Goal: Transaction & Acquisition: Purchase product/service

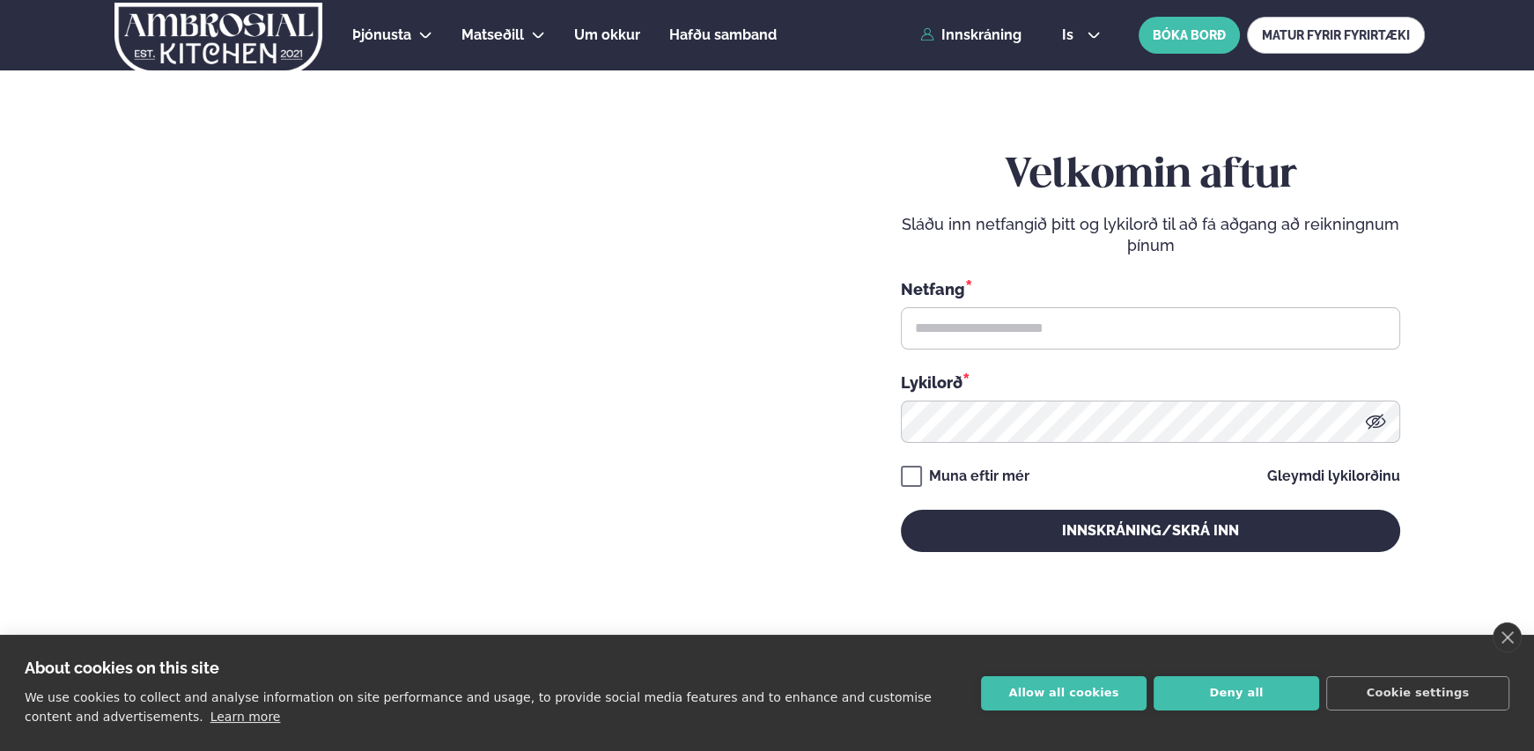
click at [1327, 602] on div "Velkomin aftur Sláðu inn netfangið þitt og lykilorð til að fá aðgang að reiknin…" at bounding box center [1150, 351] width 499 height 659
click at [1048, 340] on input "text" at bounding box center [1150, 328] width 499 height 42
type input "**********"
click at [1049, 692] on button "Allow all cookies" at bounding box center [1064, 694] width 166 height 34
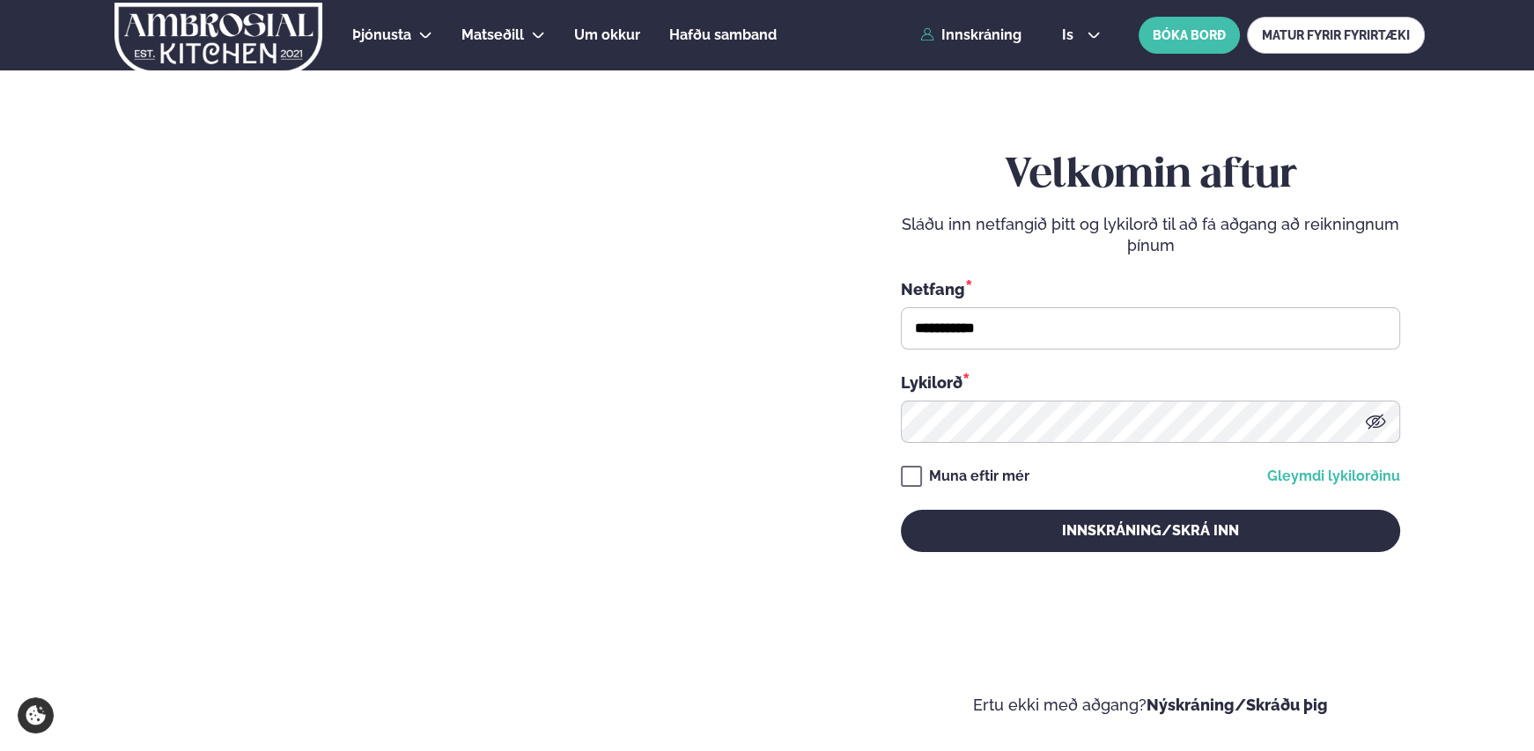
click at [1349, 473] on link "Gleymdi lykilorðinu" at bounding box center [1334, 477] width 133 height 14
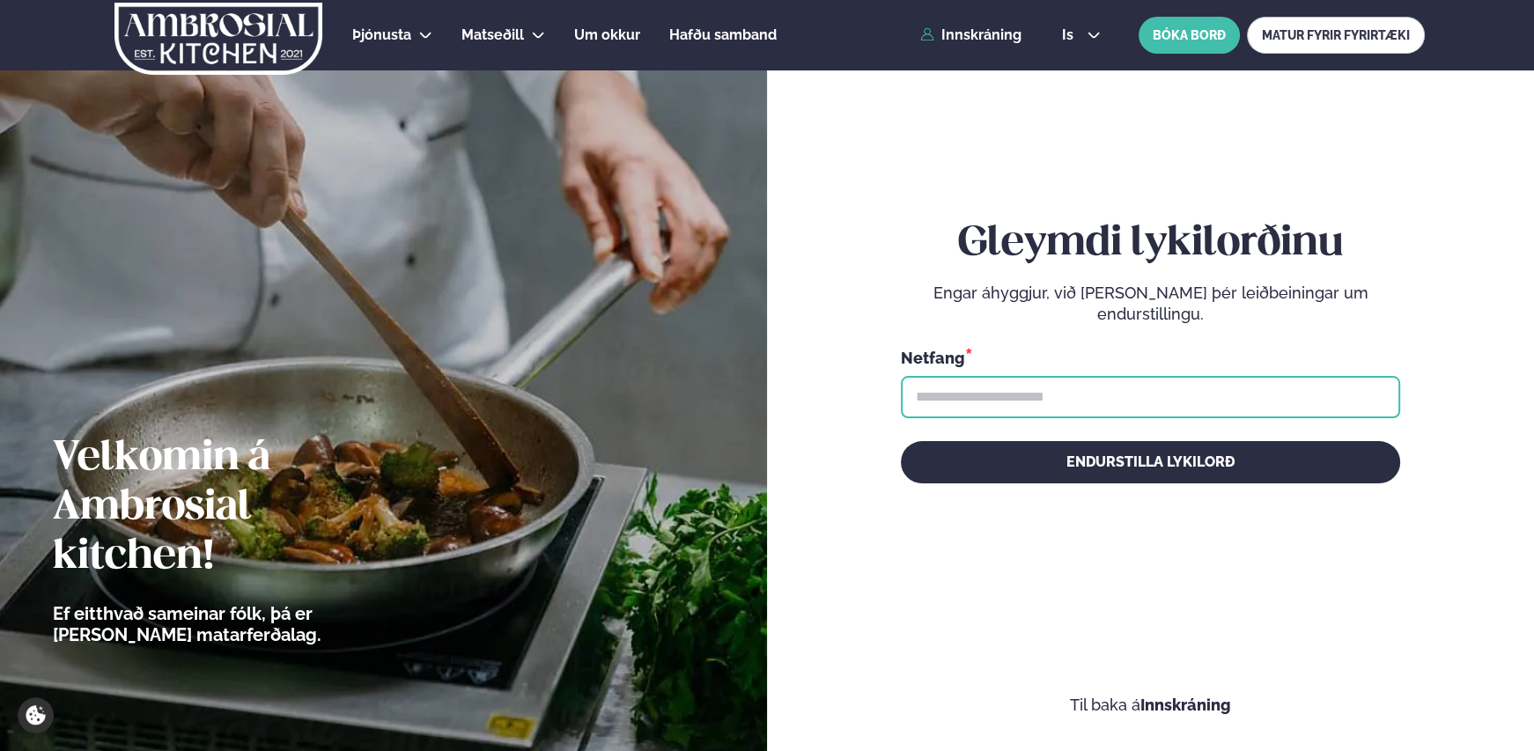
click at [1100, 396] on input "text" at bounding box center [1150, 397] width 499 height 42
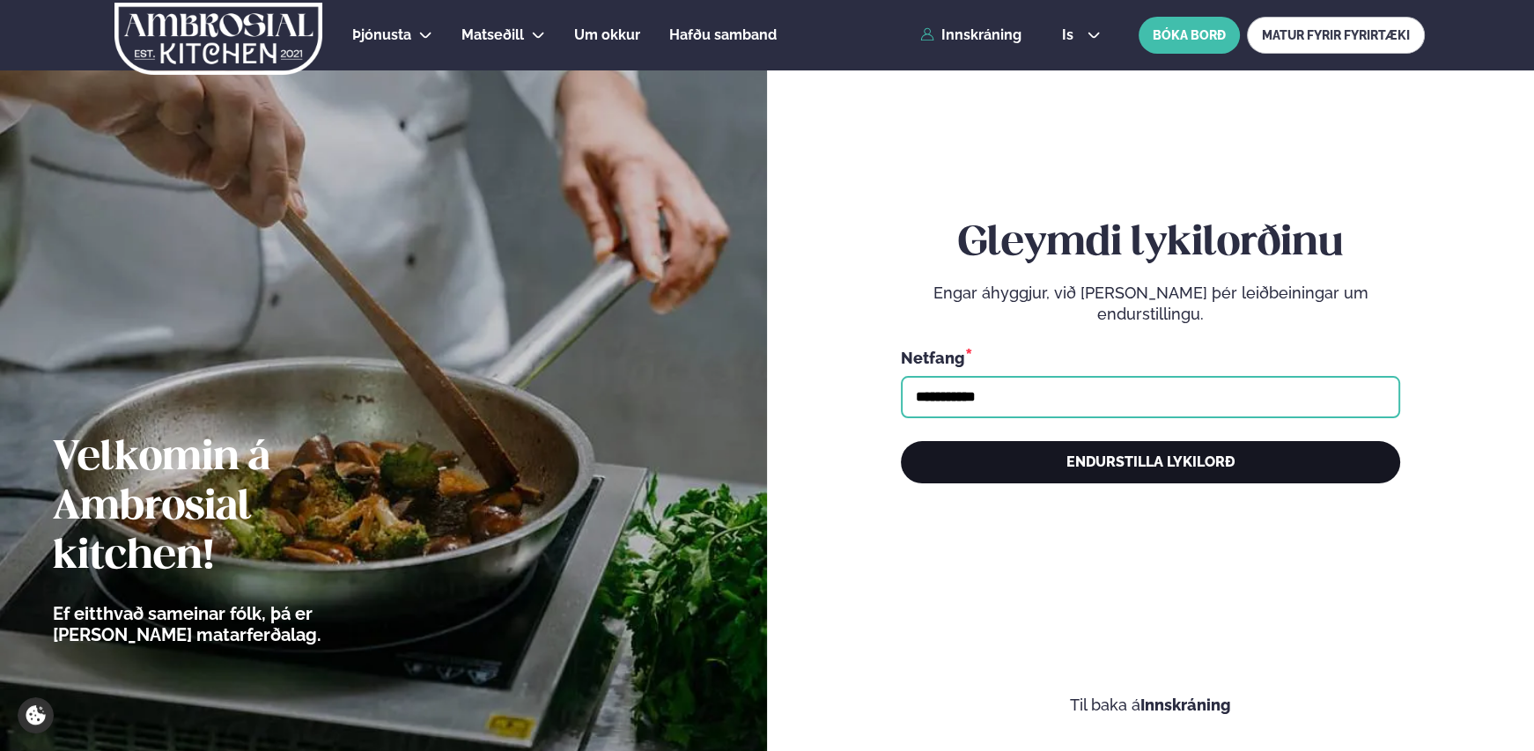
type input "**********"
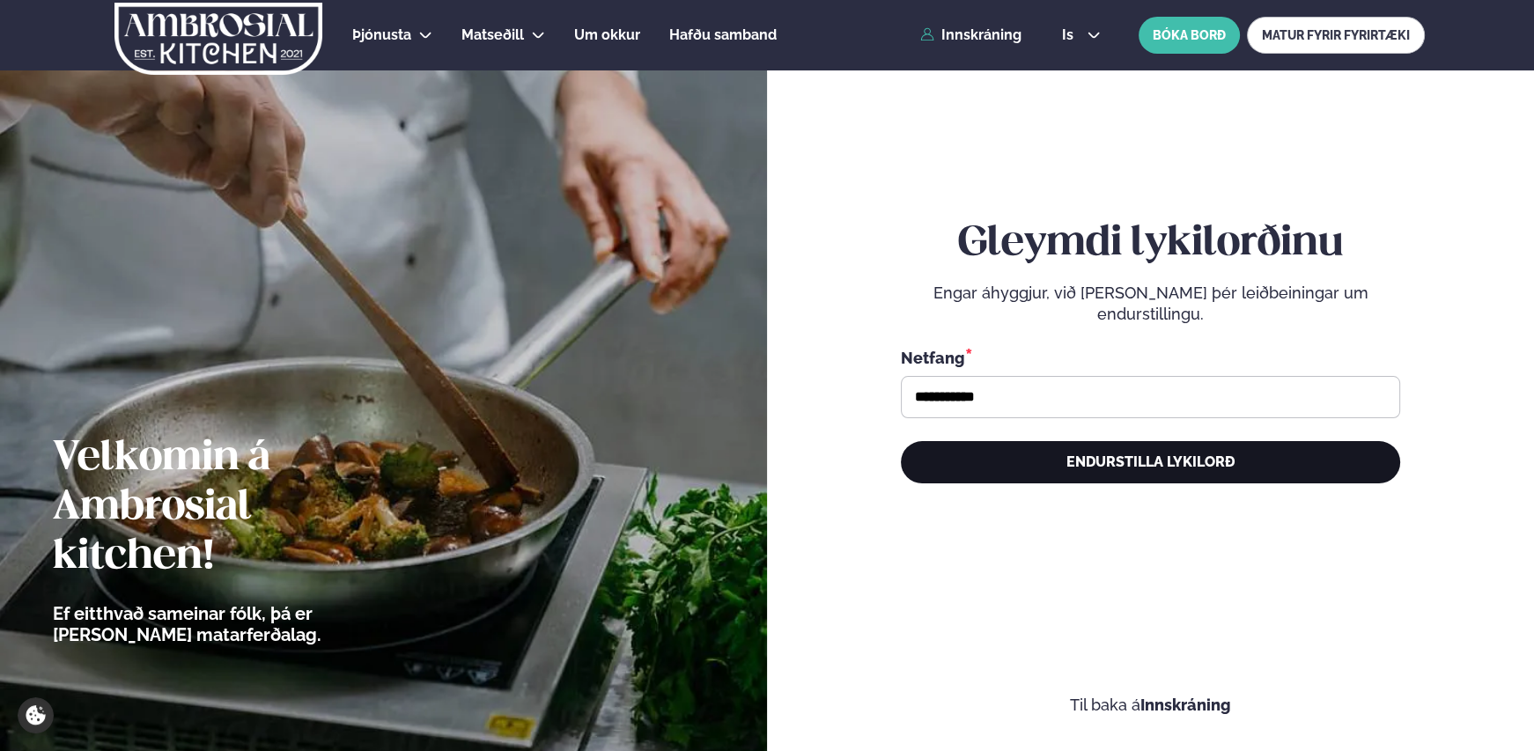
click at [1149, 456] on button "Endurstilla lykilorð" at bounding box center [1150, 462] width 499 height 42
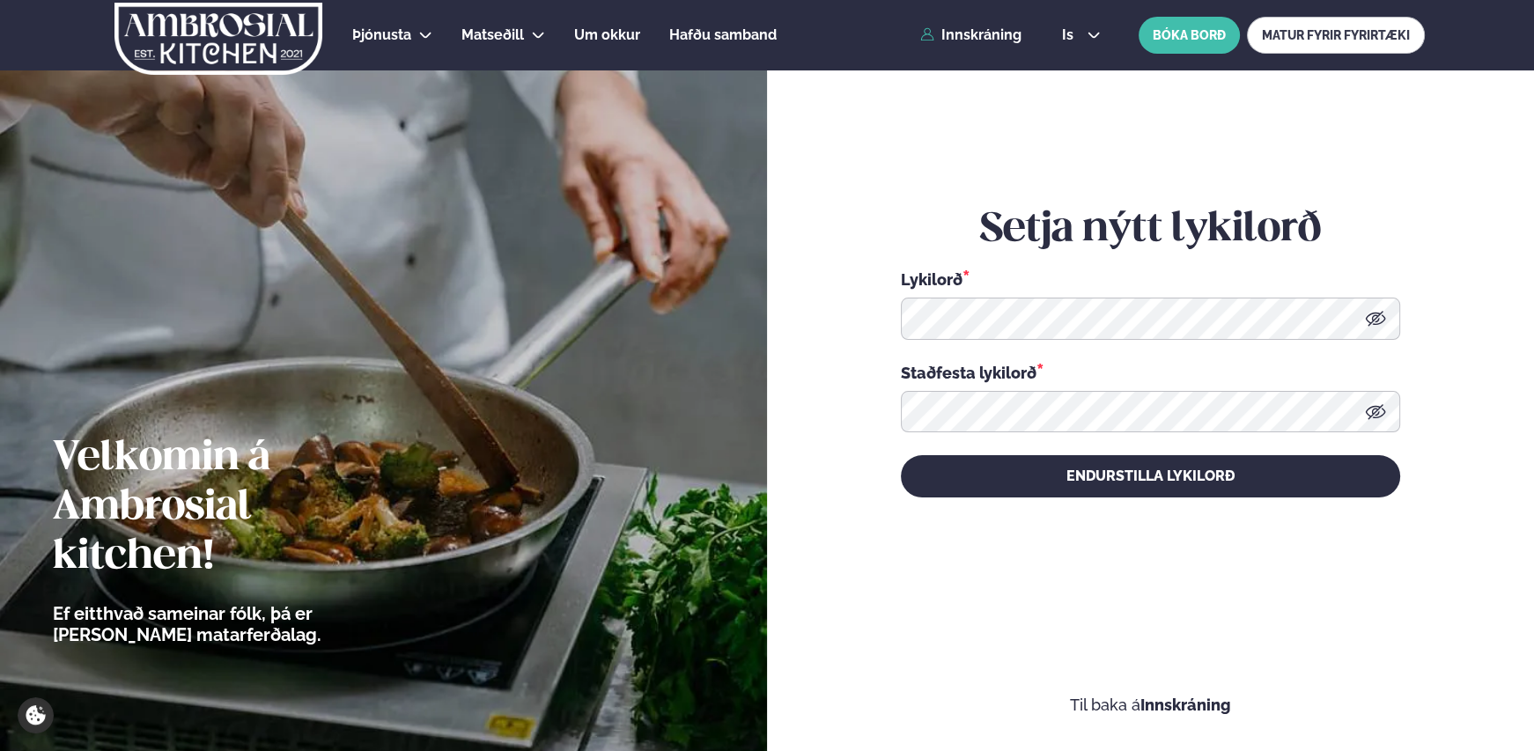
click at [1380, 315] on icon at bounding box center [1375, 318] width 21 height 21
click at [1365, 412] on icon at bounding box center [1375, 412] width 21 height 21
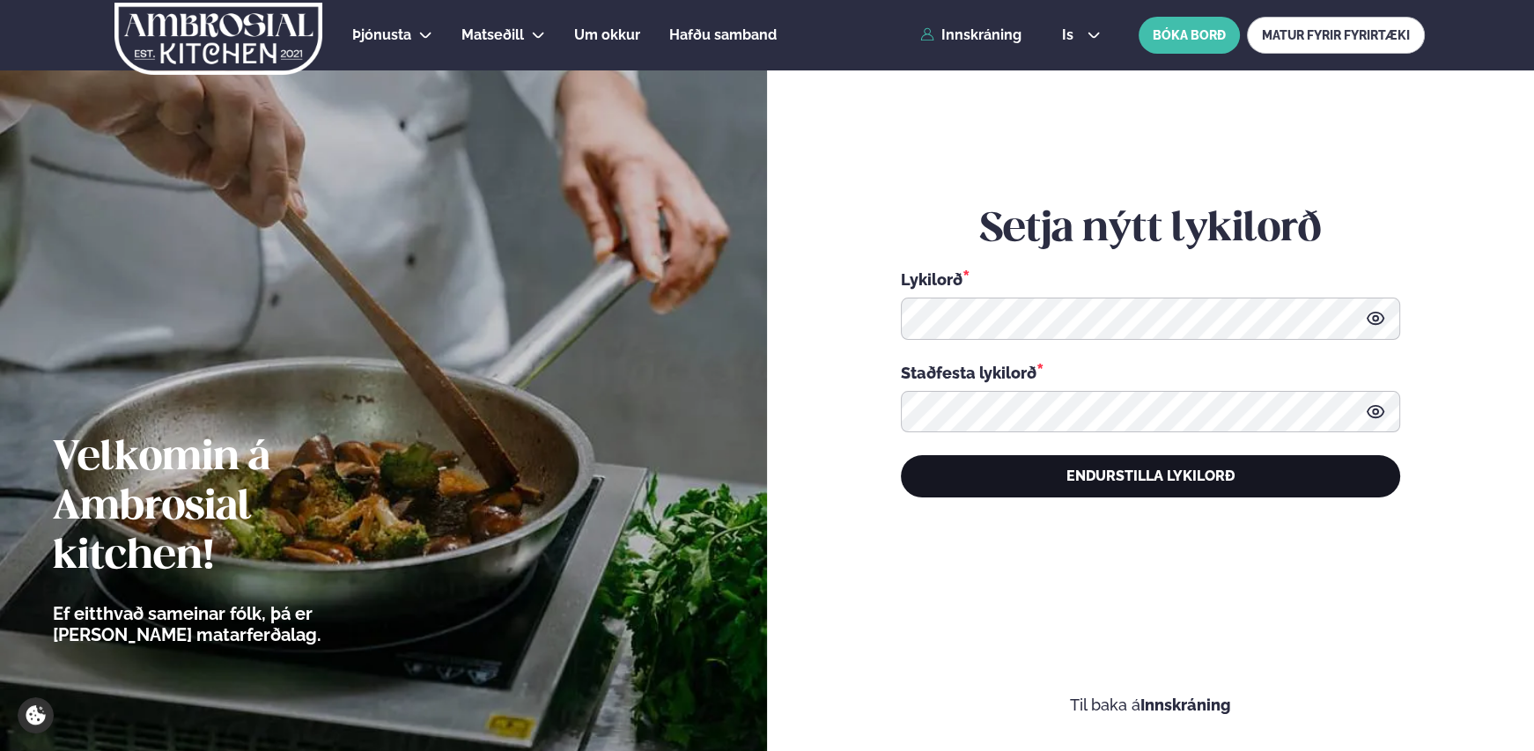
click at [1128, 481] on button "Endurstilla lykilorð" at bounding box center [1150, 476] width 499 height 42
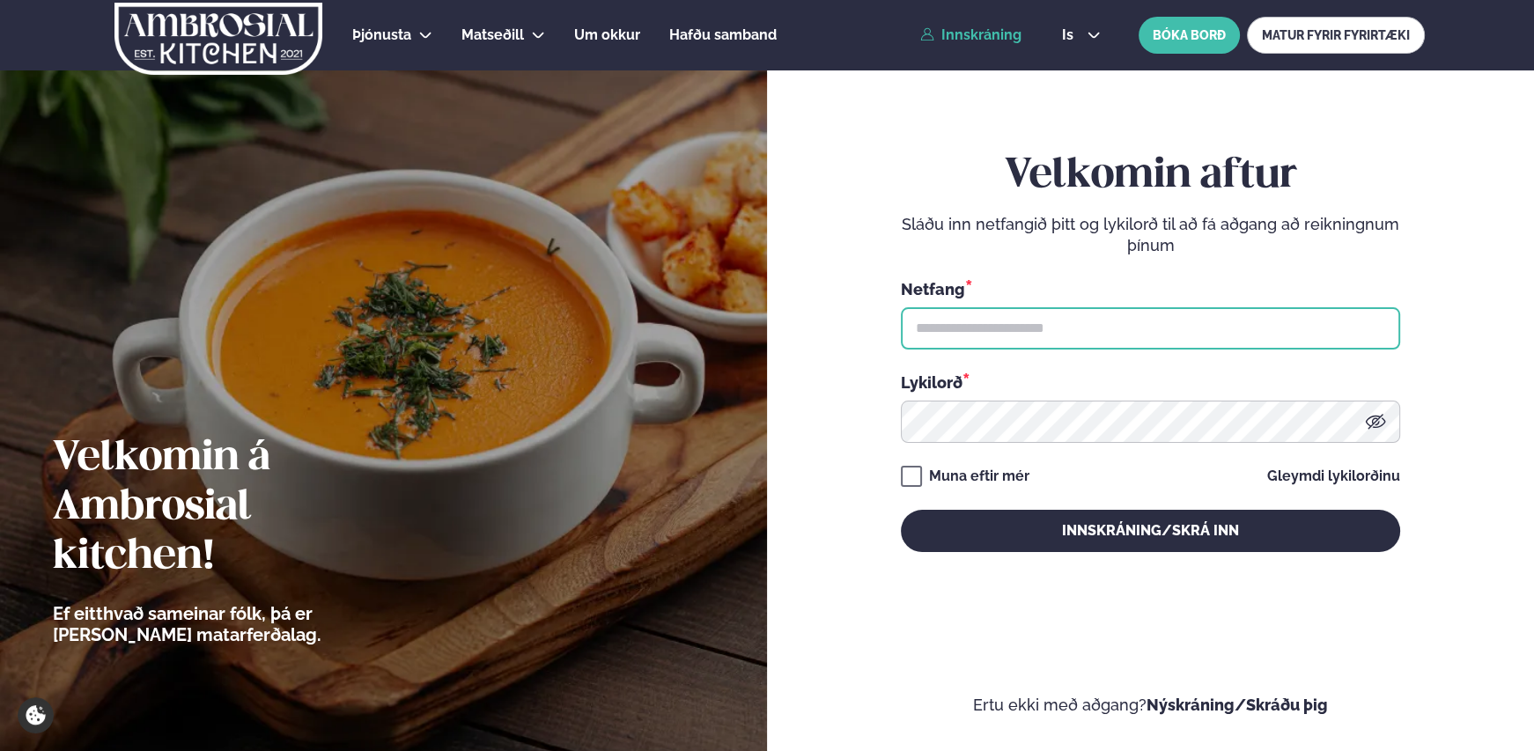
type input "**********"
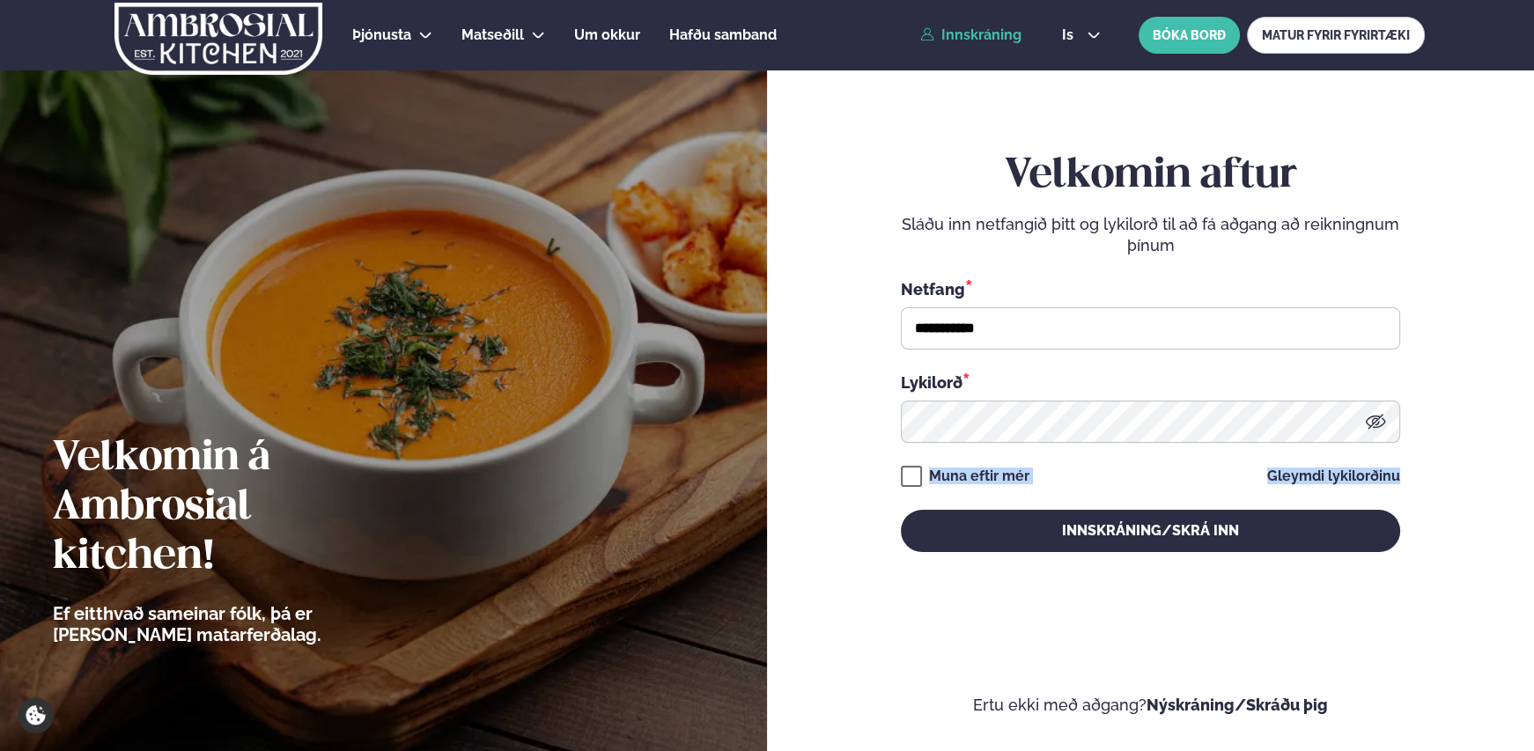
click at [916, 486] on div "**********" at bounding box center [1150, 352] width 499 height 401
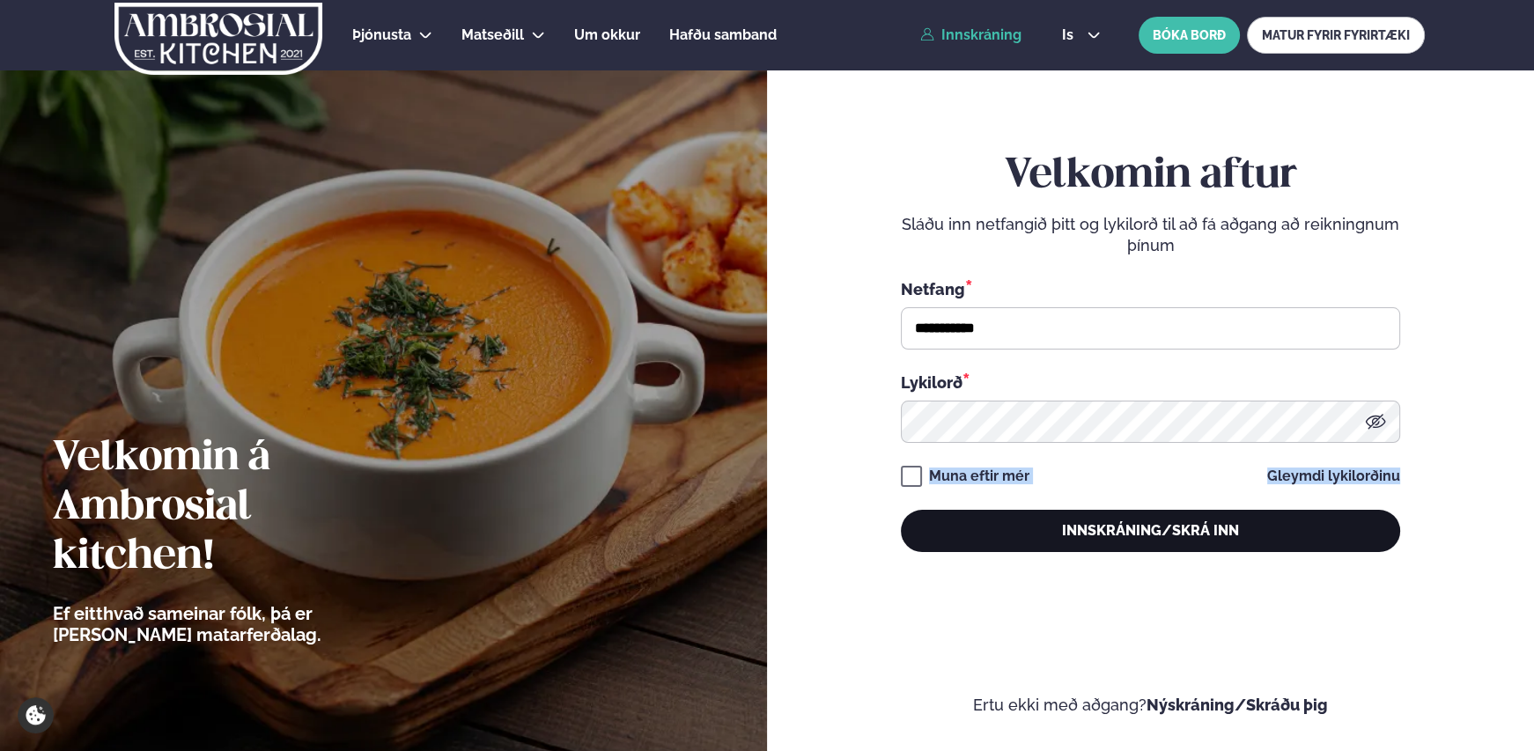
click at [1165, 536] on button "Innskráning/Skrá inn" at bounding box center [1150, 531] width 499 height 42
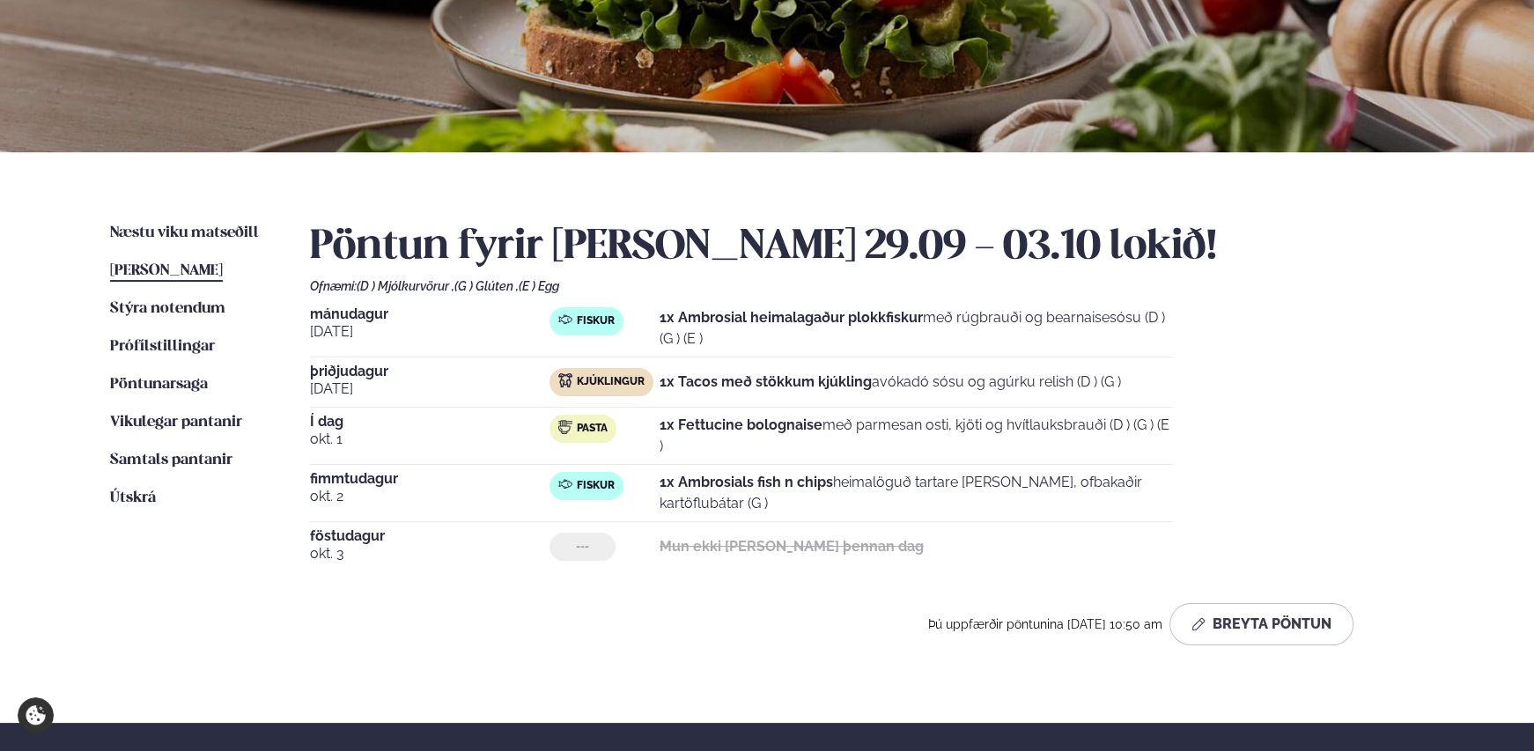
scroll to position [205, 0]
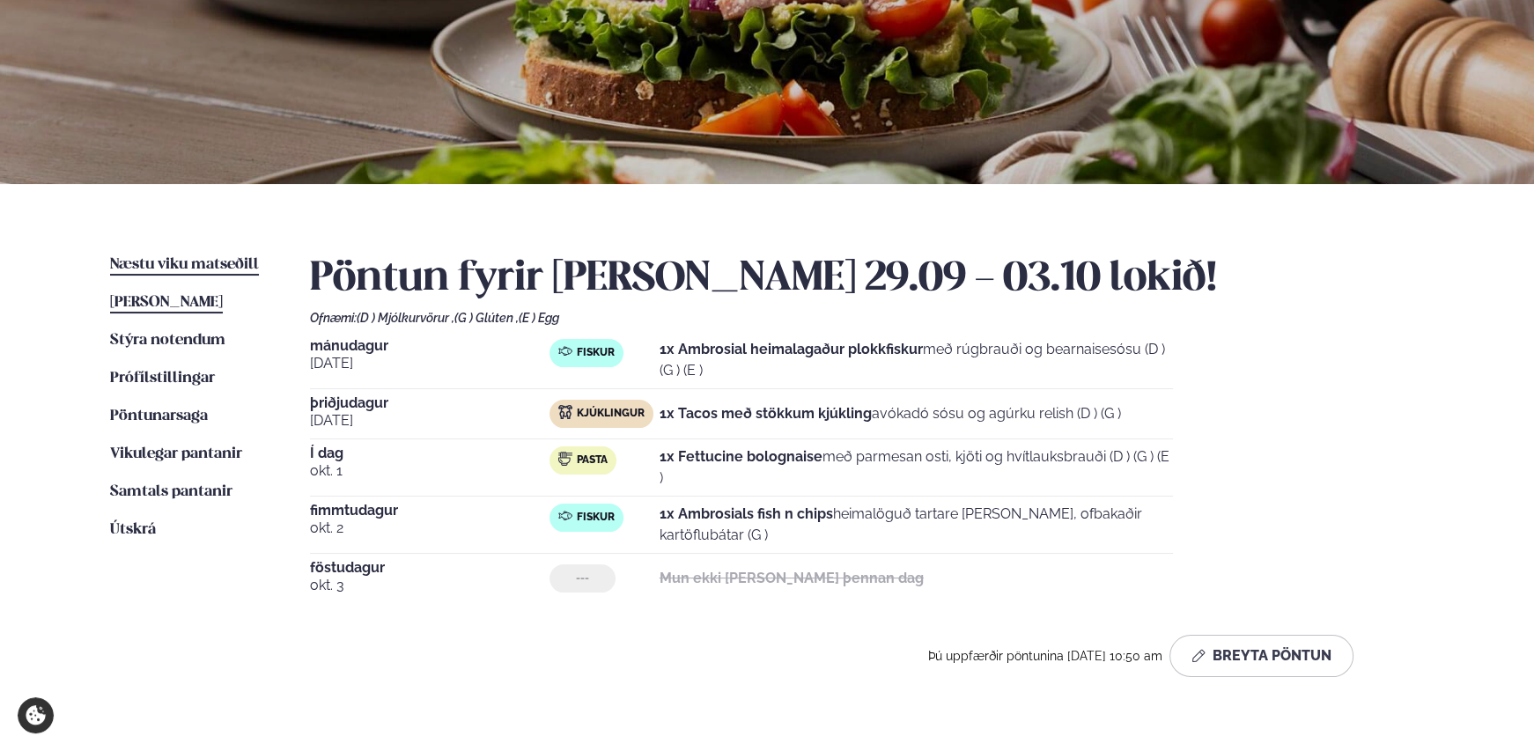
click at [229, 261] on span "Næstu viku matseðill" at bounding box center [184, 264] width 149 height 15
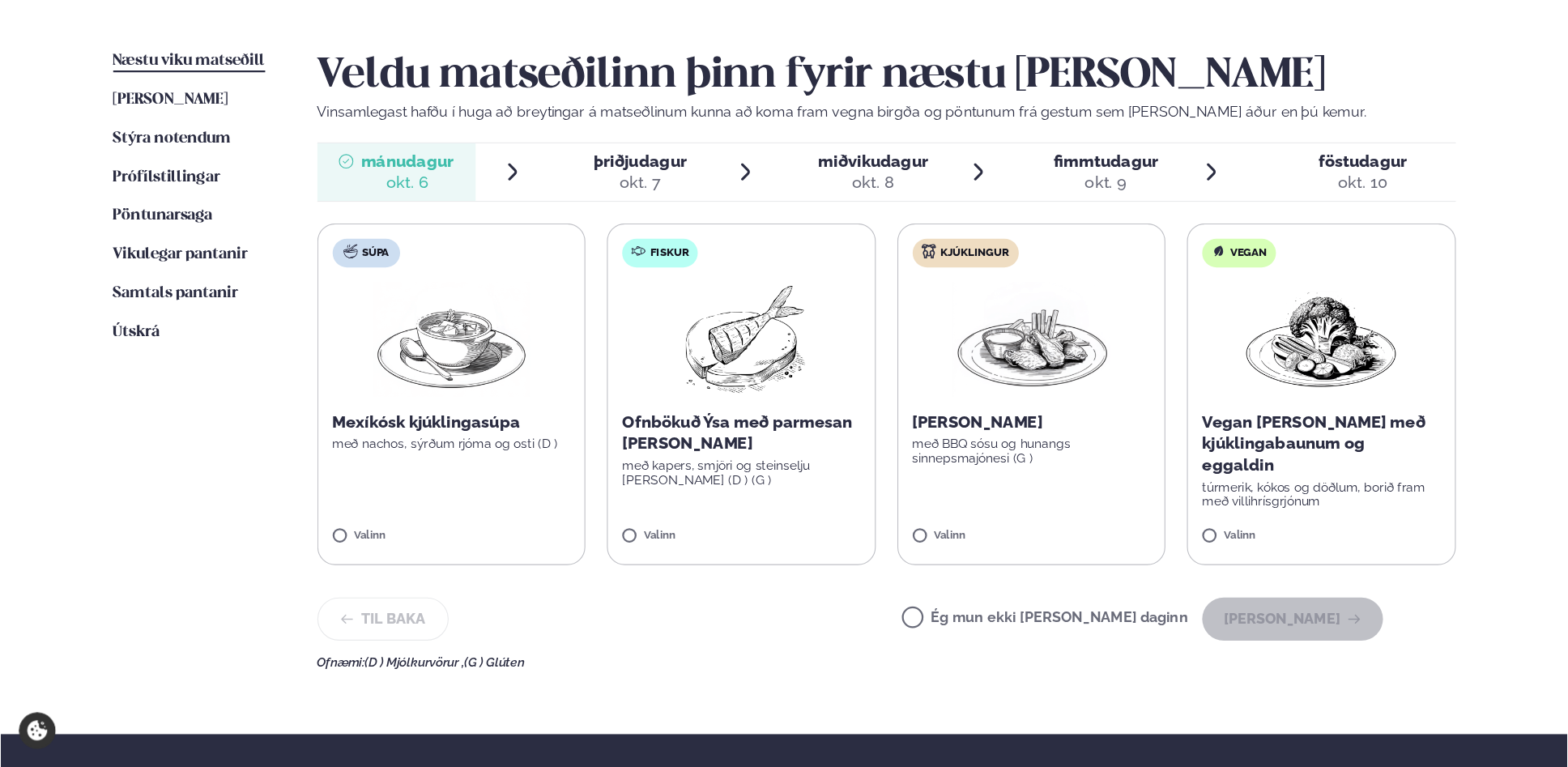
scroll to position [377, 0]
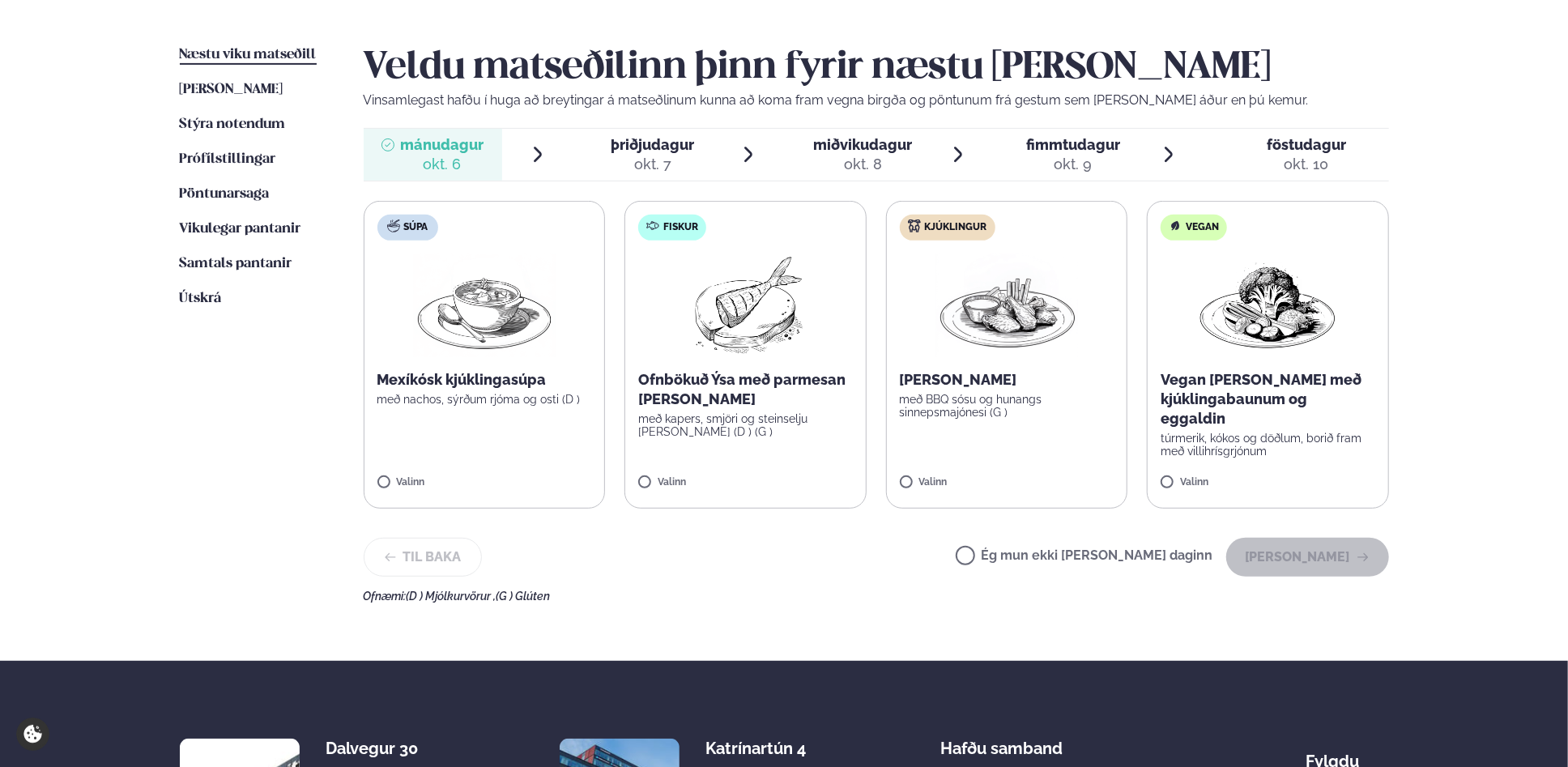
click at [634, 146] on span "þriðjudagur" at bounding box center [652, 144] width 84 height 17
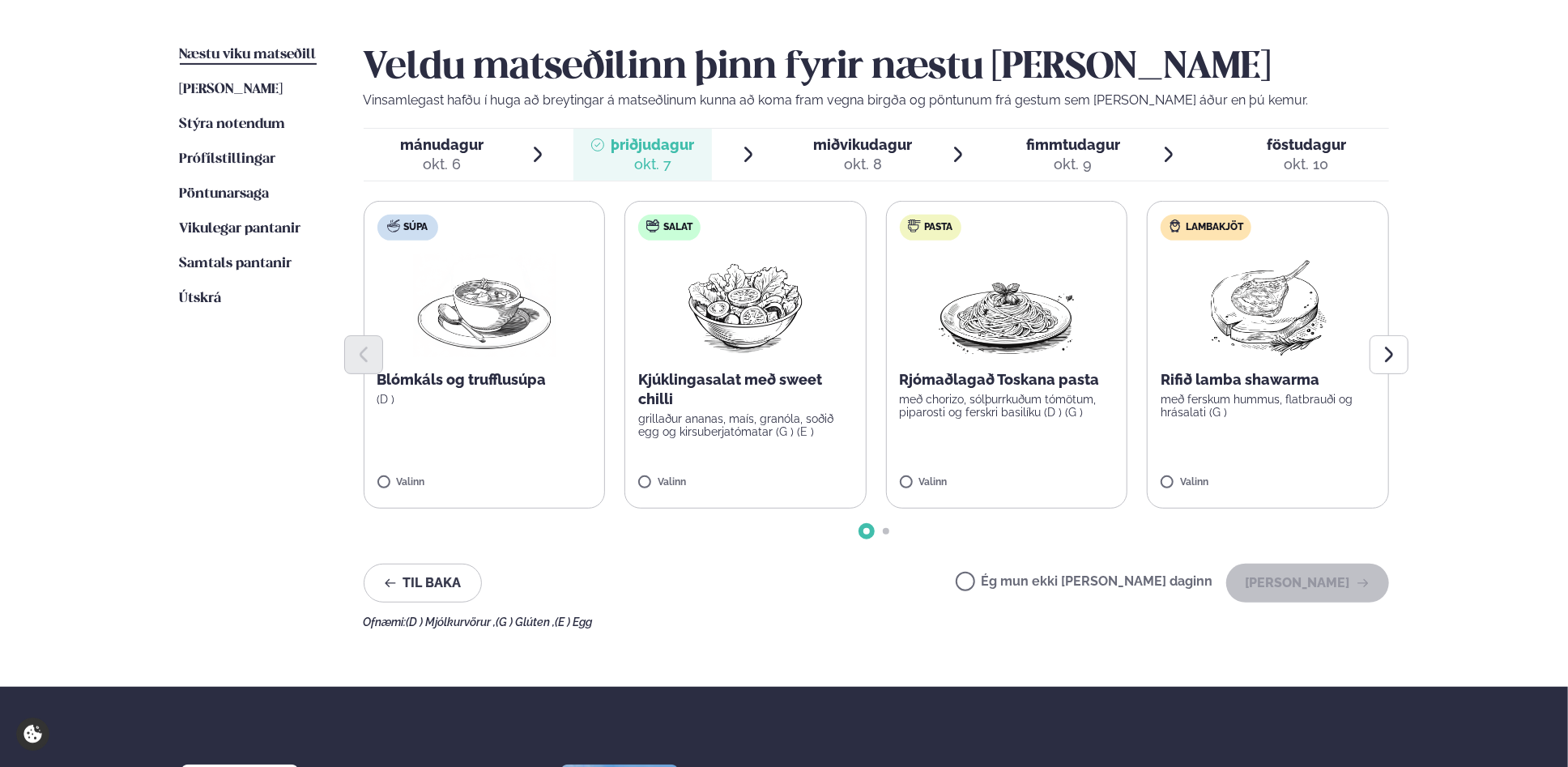
click at [856, 149] on span "miðvikudagur" at bounding box center [862, 144] width 98 height 17
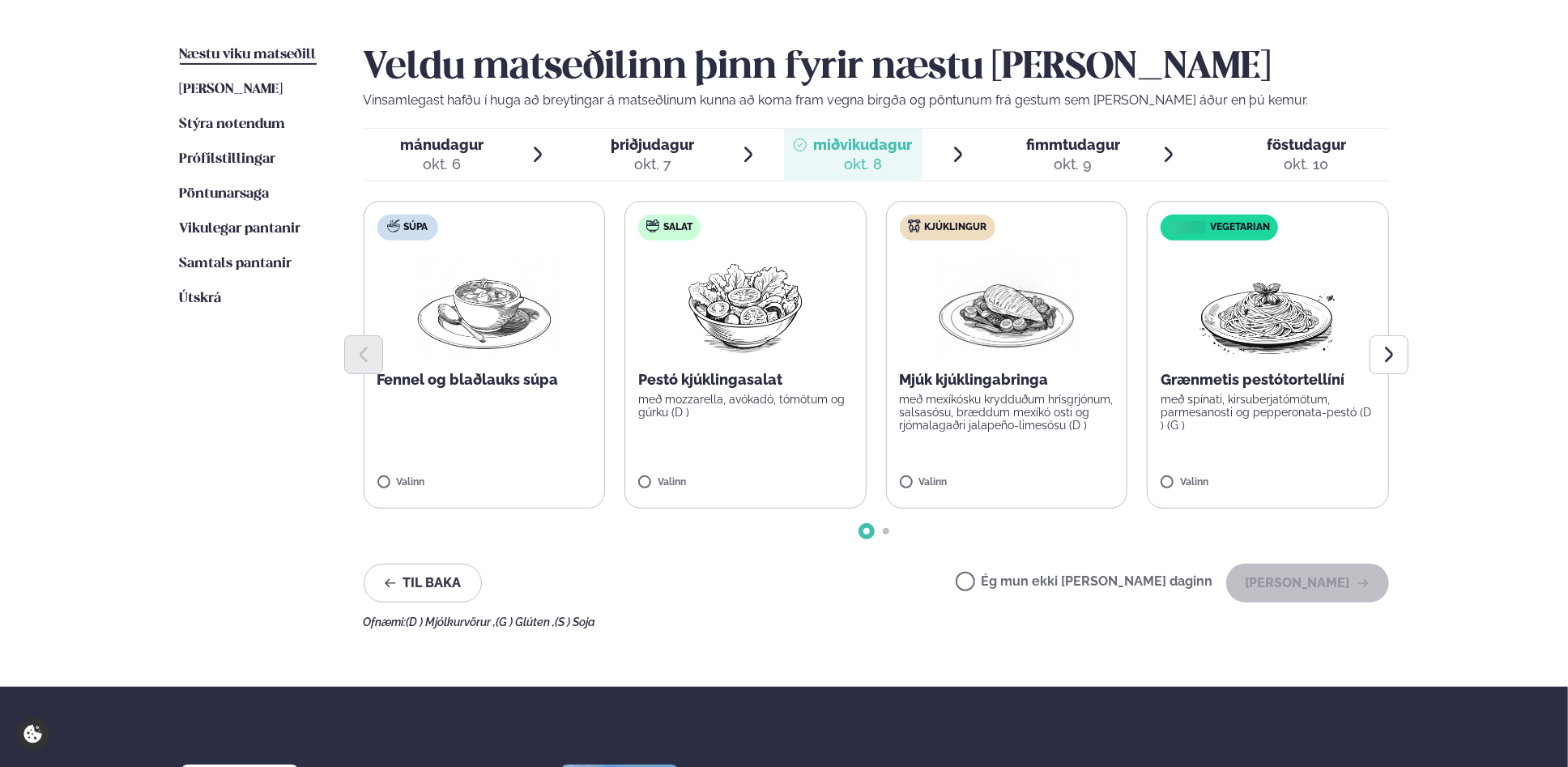
click at [1052, 146] on span "fimmtudagur" at bounding box center [1073, 144] width 94 height 17
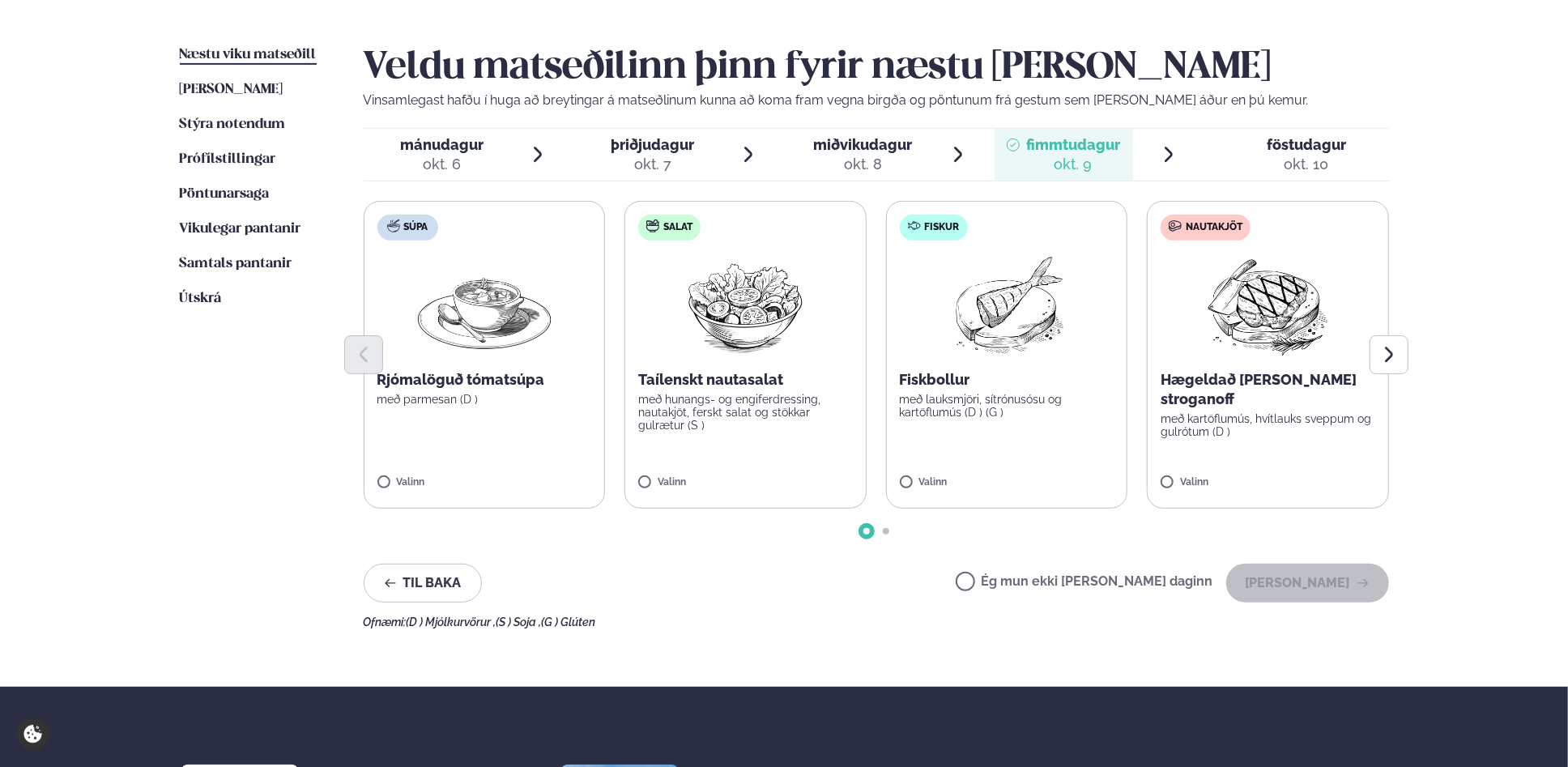
click at [1276, 140] on span "föstudagur" at bounding box center [1307, 144] width 79 height 17
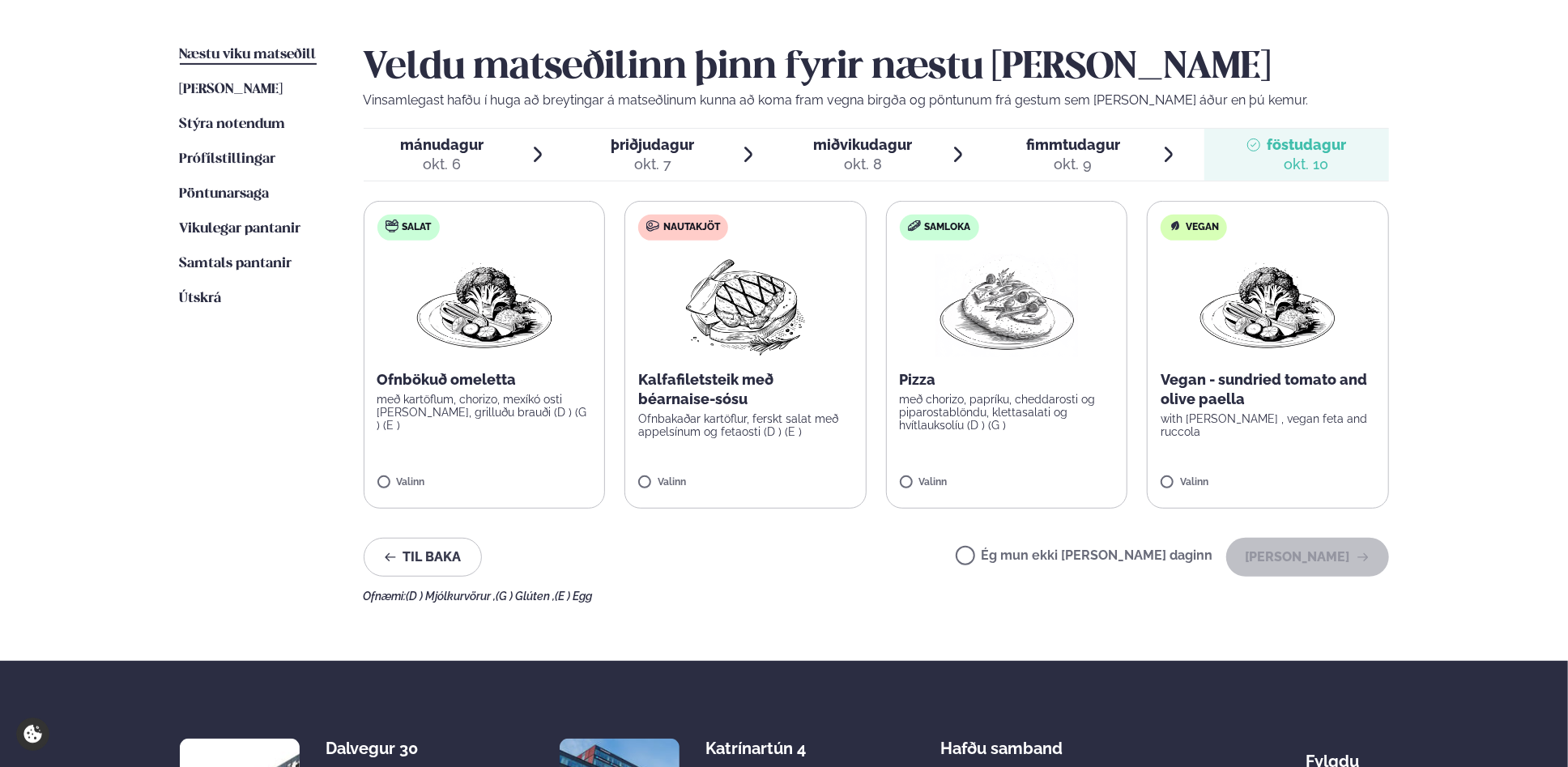
click at [415, 153] on span "mánudagur" at bounding box center [442, 144] width 84 height 17
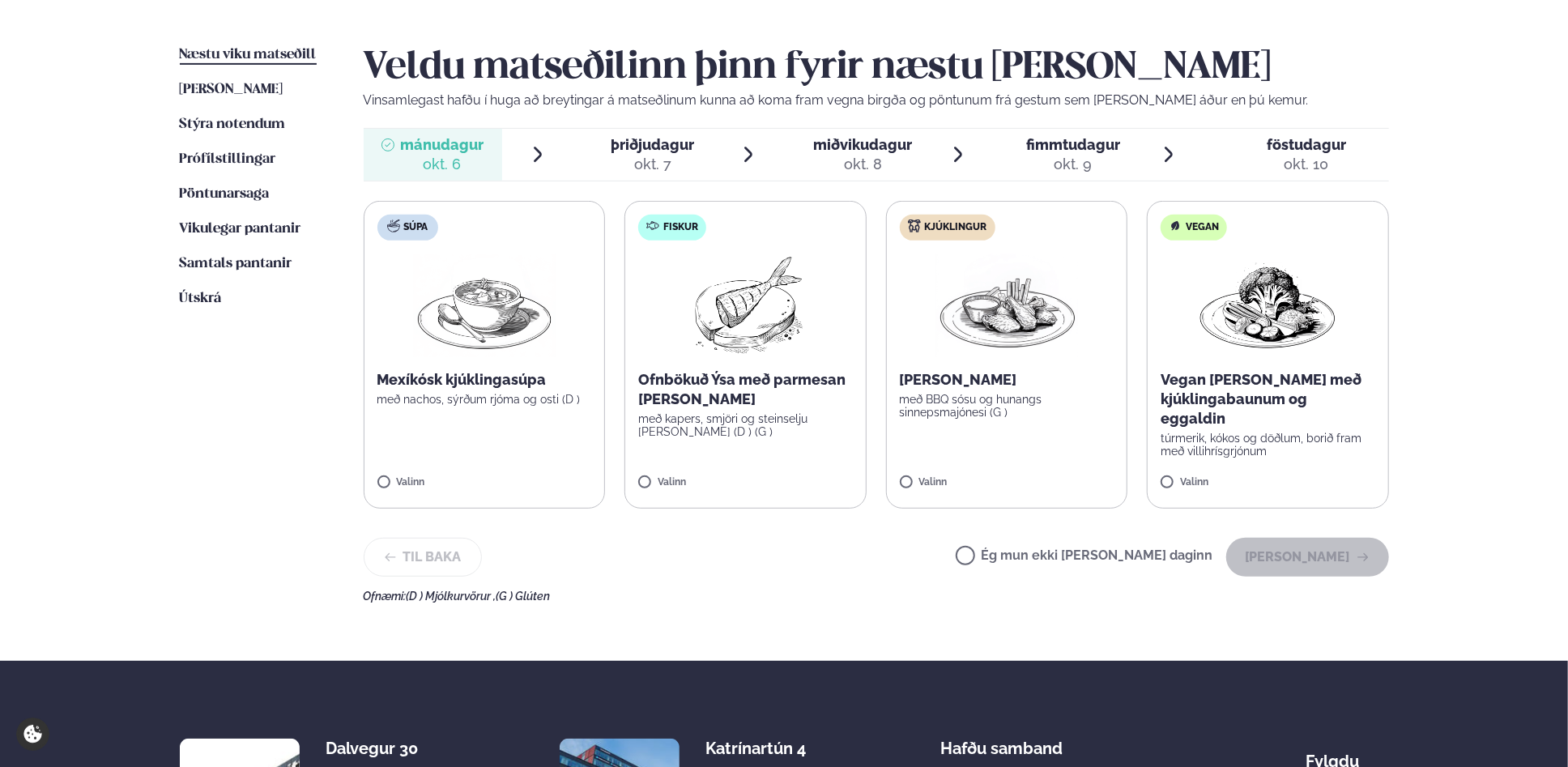
click at [479, 401] on p "með nachos, sýrðum rjóma og osti (D )" at bounding box center [484, 399] width 214 height 13
click at [1297, 555] on button "[PERSON_NAME]" at bounding box center [1308, 557] width 163 height 39
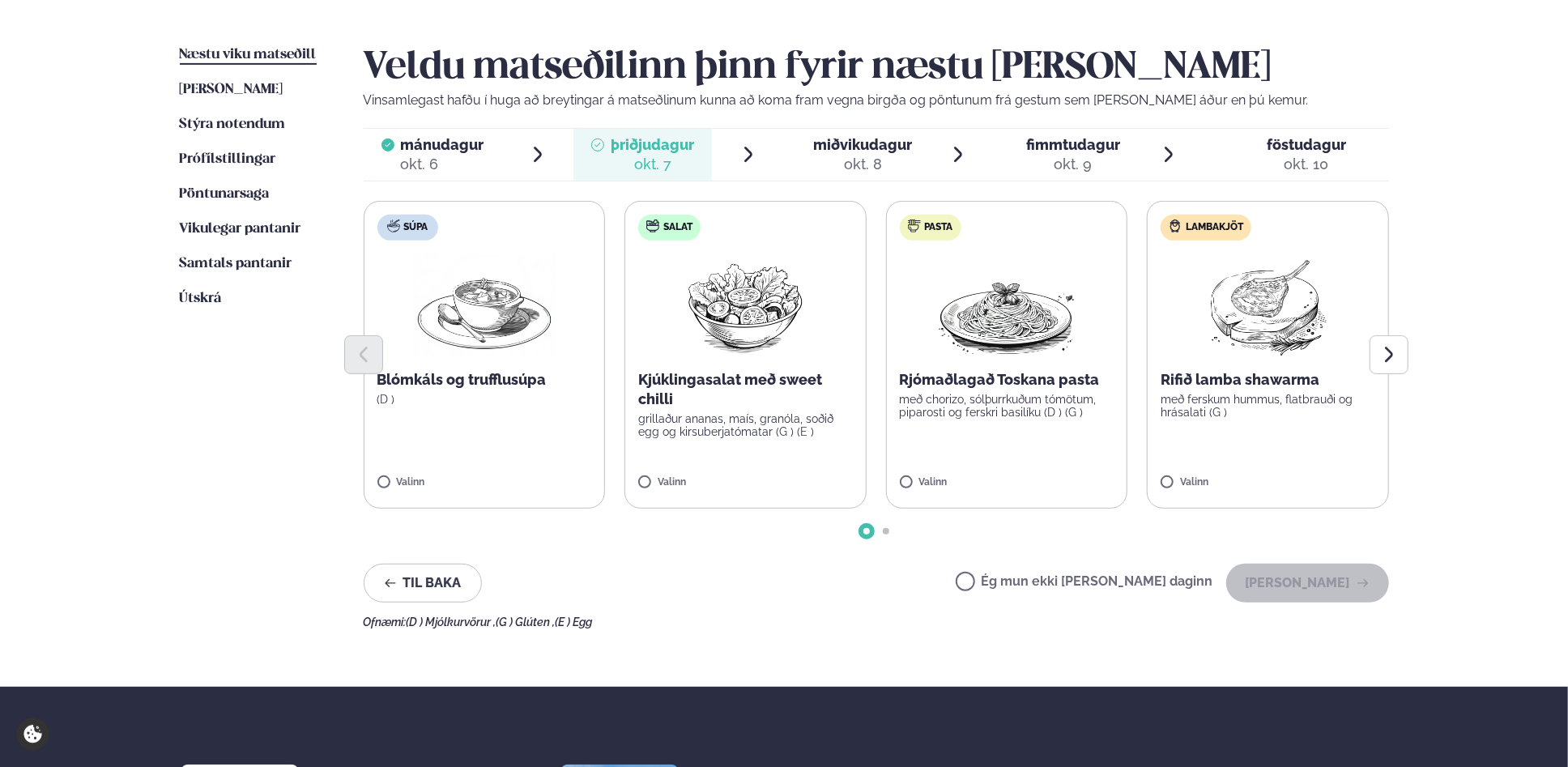
click at [974, 421] on label "Pasta Rjómaðlagað Toskana pasta með chorizo, sólþurrkuðum tómötum, piparosti og…" at bounding box center [1007, 354] width 242 height 308
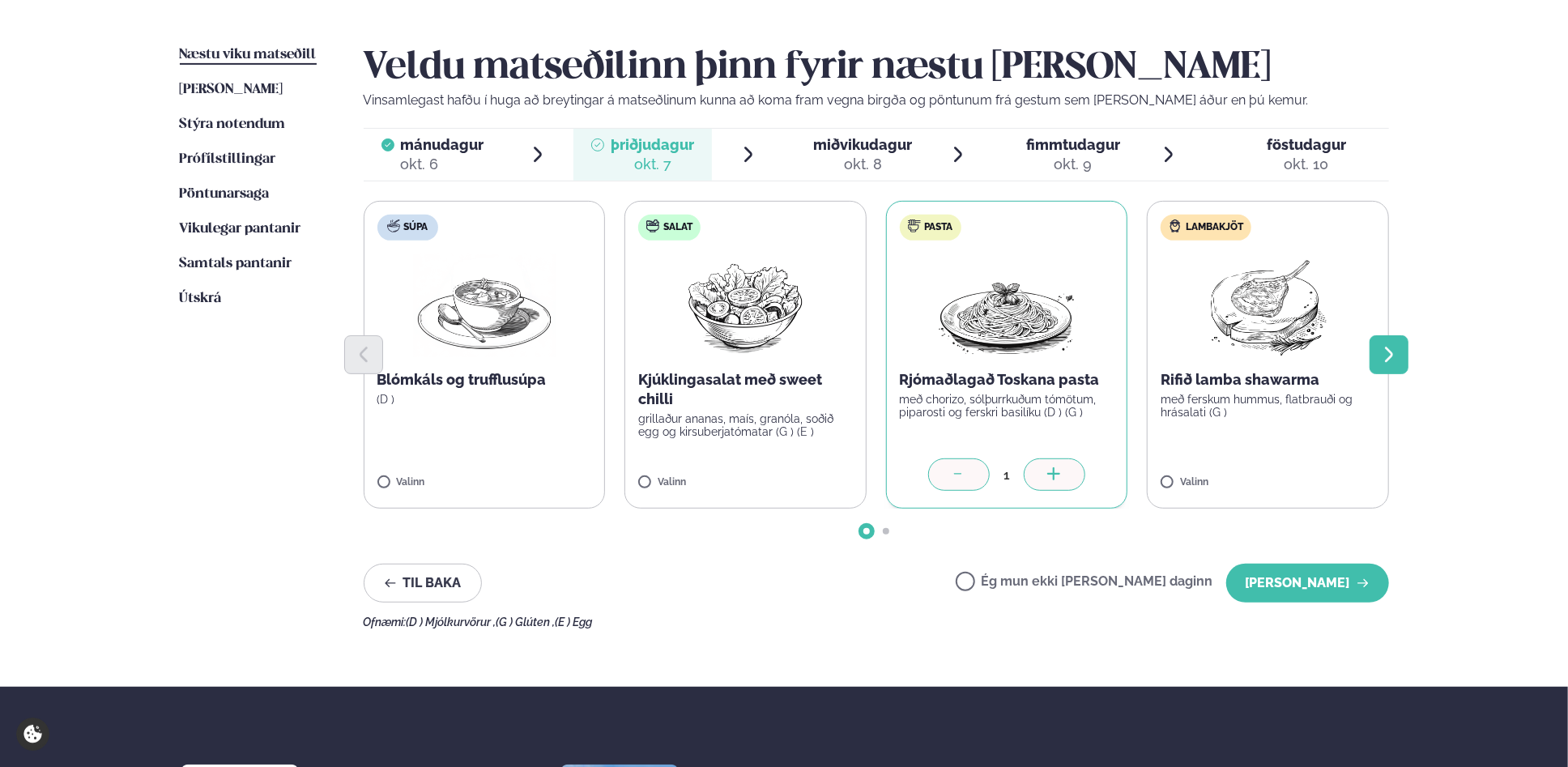
click at [1385, 359] on icon "Next slide" at bounding box center [1389, 354] width 19 height 19
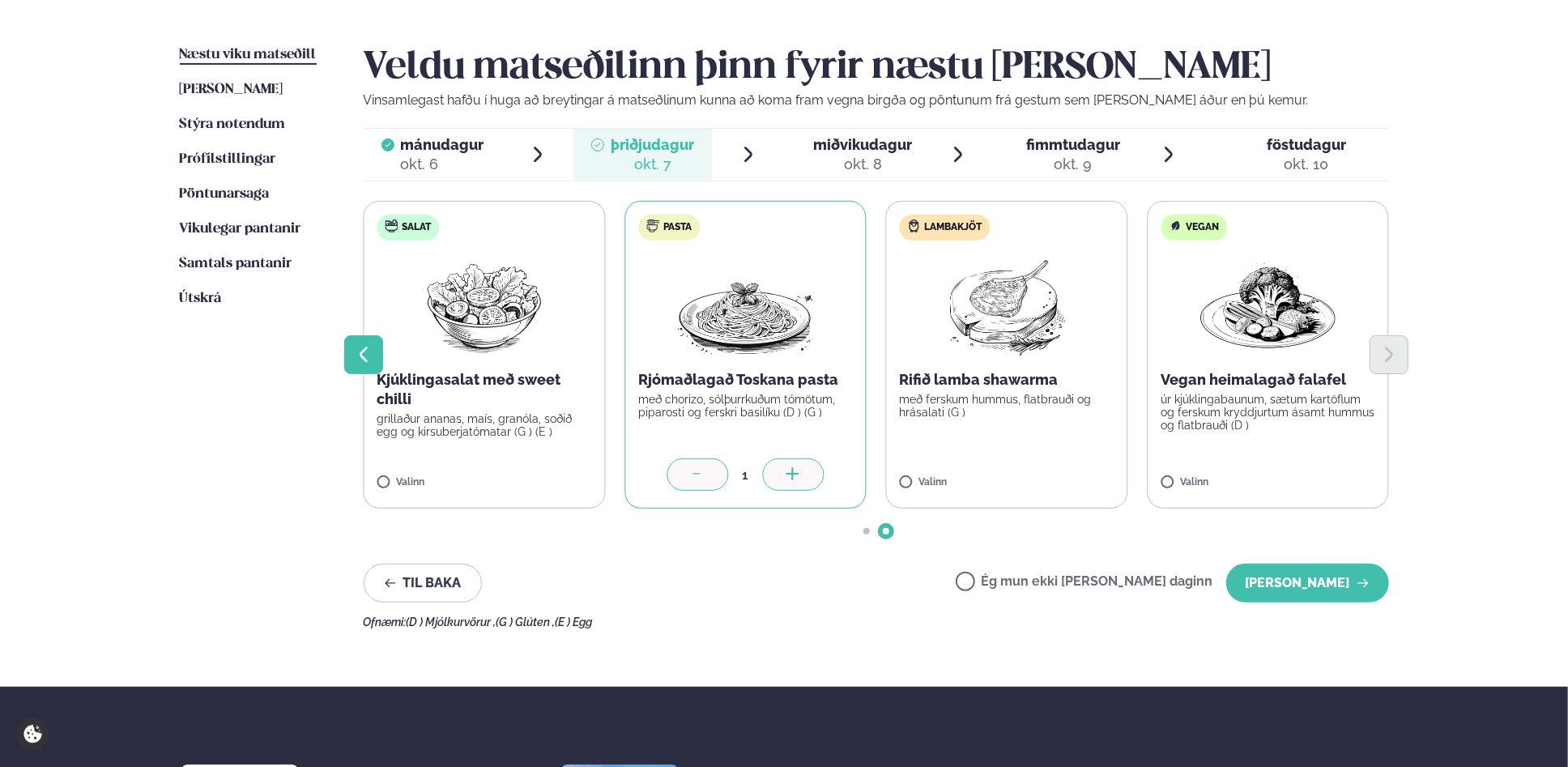
click at [373, 352] on button "Previous slide" at bounding box center [363, 355] width 39 height 39
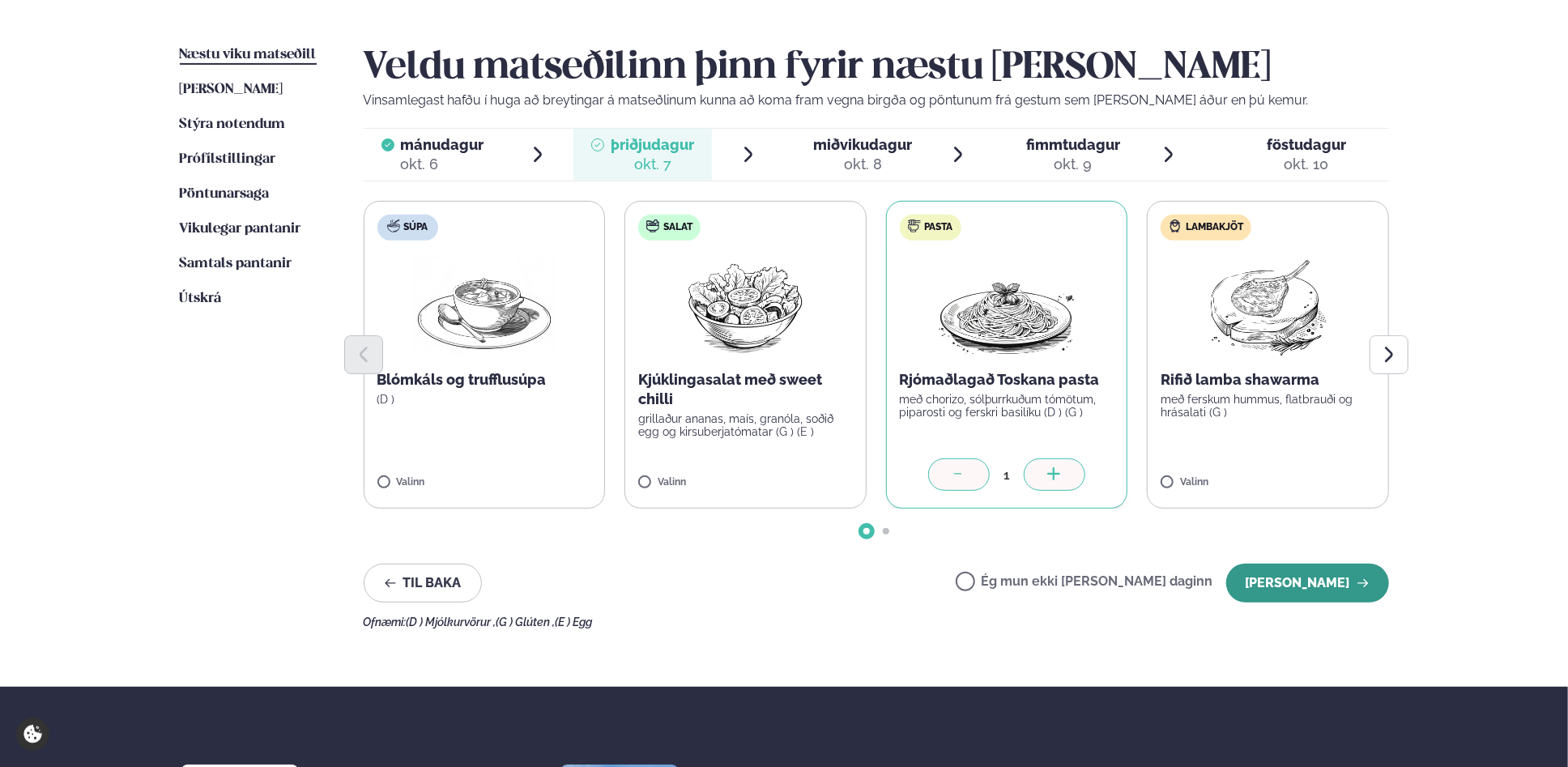
click at [1333, 578] on button "[PERSON_NAME]" at bounding box center [1308, 583] width 163 height 39
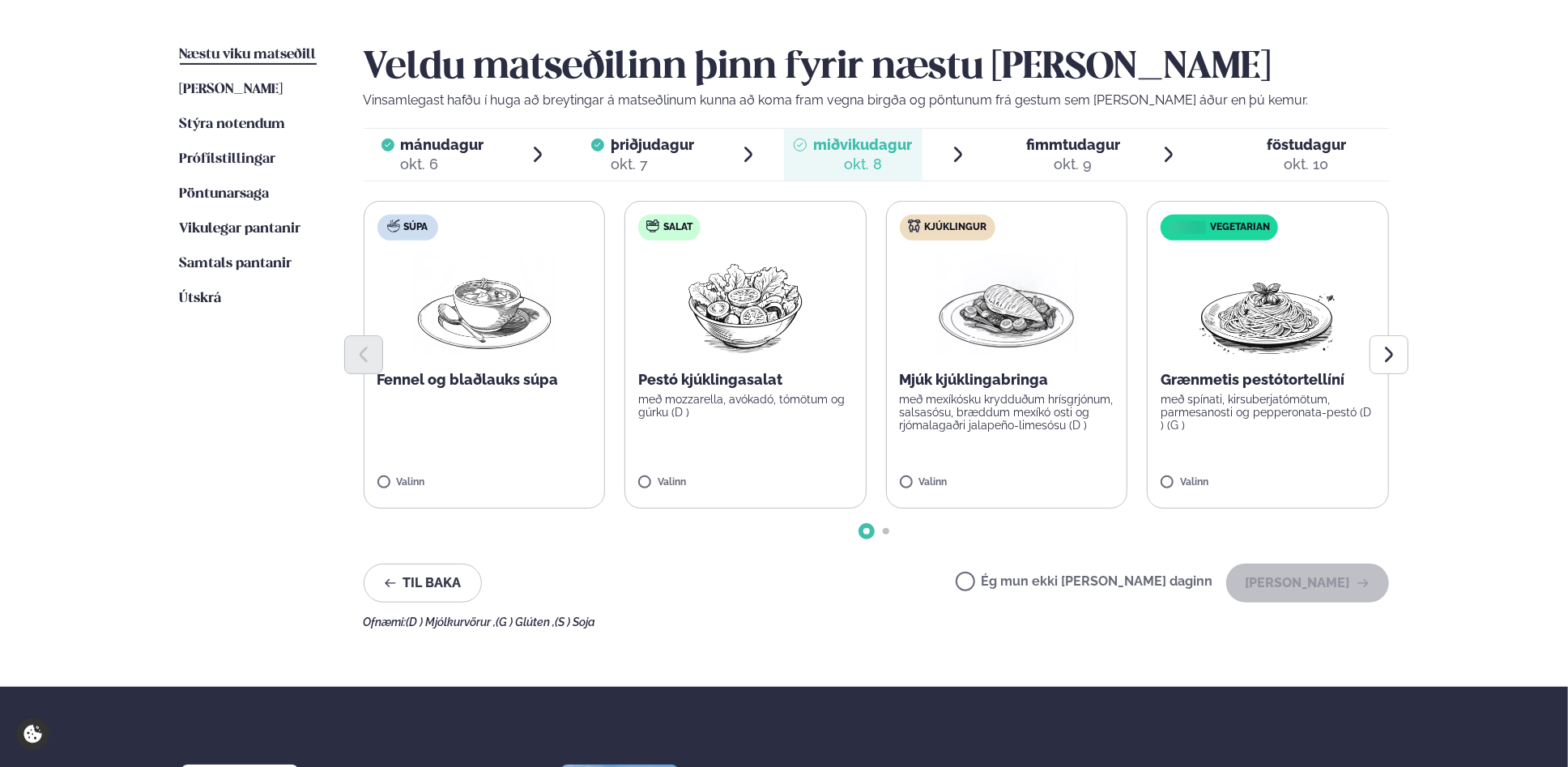
click at [723, 432] on label "Salat Pestó kjúklingasalat með mozzarella, avókadó, tómötum og gúrku (D ) Valinn" at bounding box center [745, 354] width 242 height 308
click at [982, 428] on p "með mexíkósku krydduðum hrísgrjónum, salsasósu, bræddum mexíkó osti og rjómalag…" at bounding box center [1007, 412] width 214 height 39
click at [704, 475] on icon at bounding box center [698, 475] width 17 height 17
click at [1410, 357] on div "Næstu [PERSON_NAME] matseðill Næsta vika [PERSON_NAME] matseðill Þessa [PERSON_…" at bounding box center [784, 334] width 1307 height 706
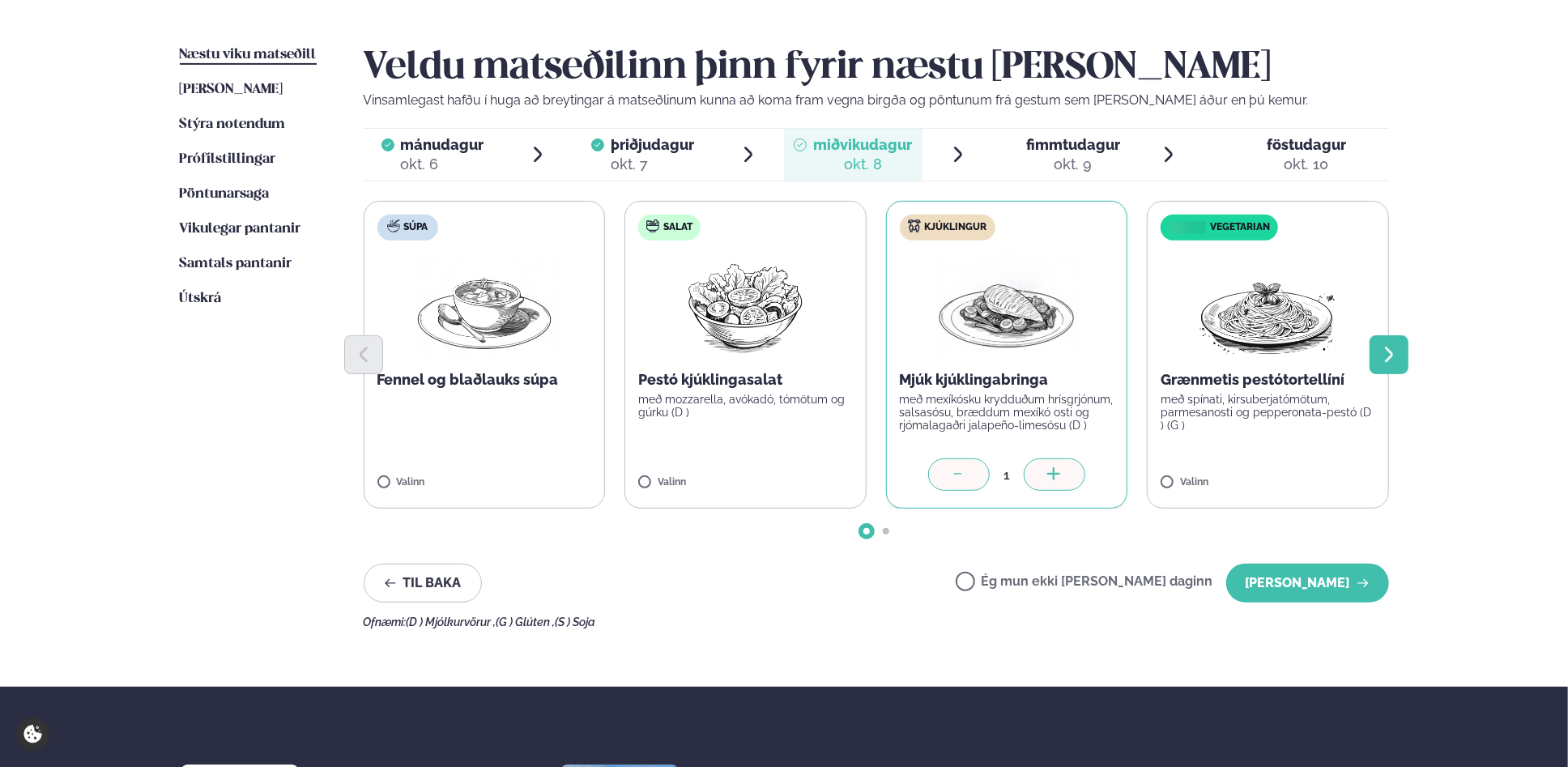
click at [1387, 357] on icon "Next slide" at bounding box center [1389, 354] width 19 height 19
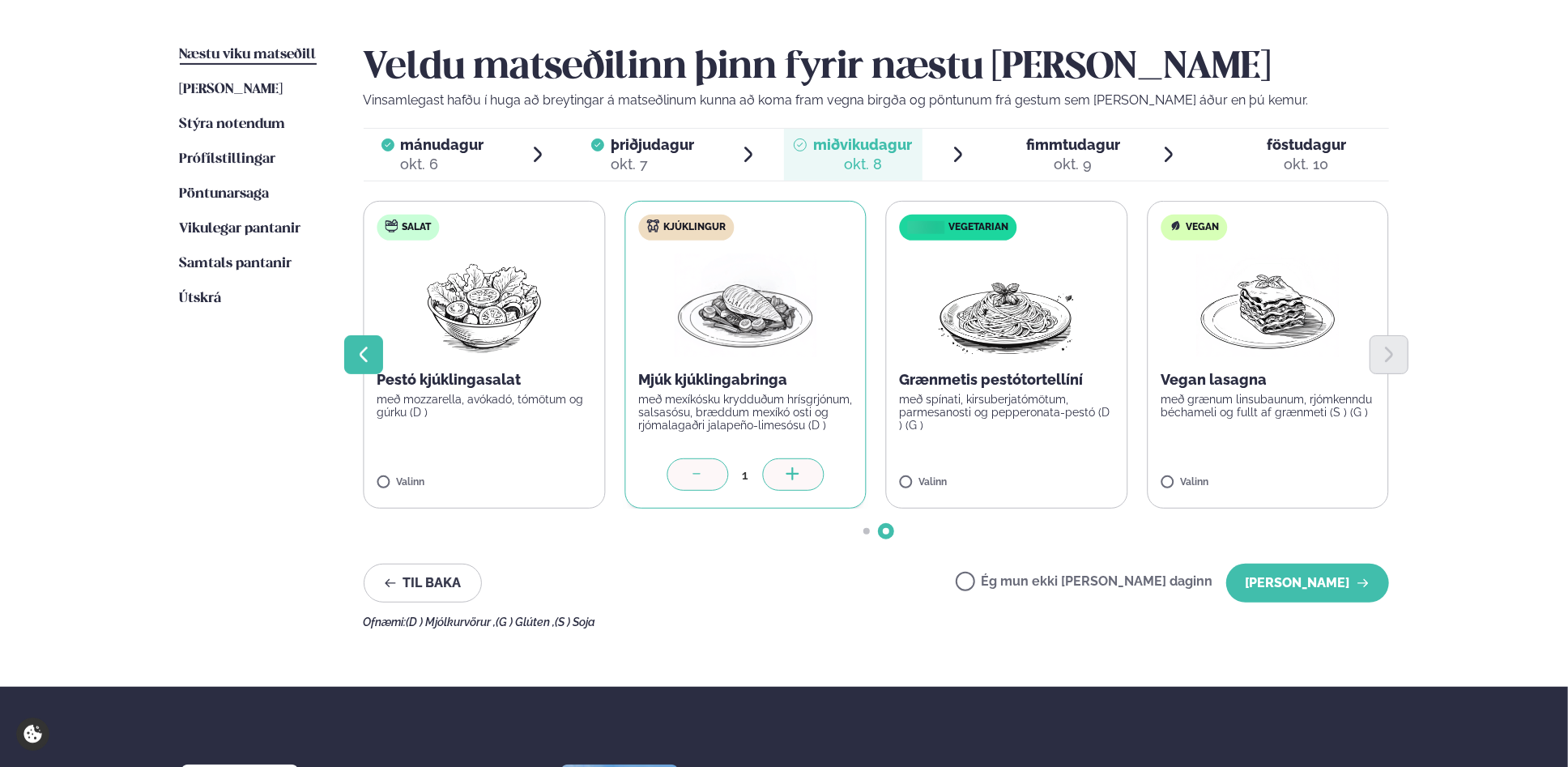
click at [363, 351] on icon "Previous slide" at bounding box center [363, 354] width 19 height 19
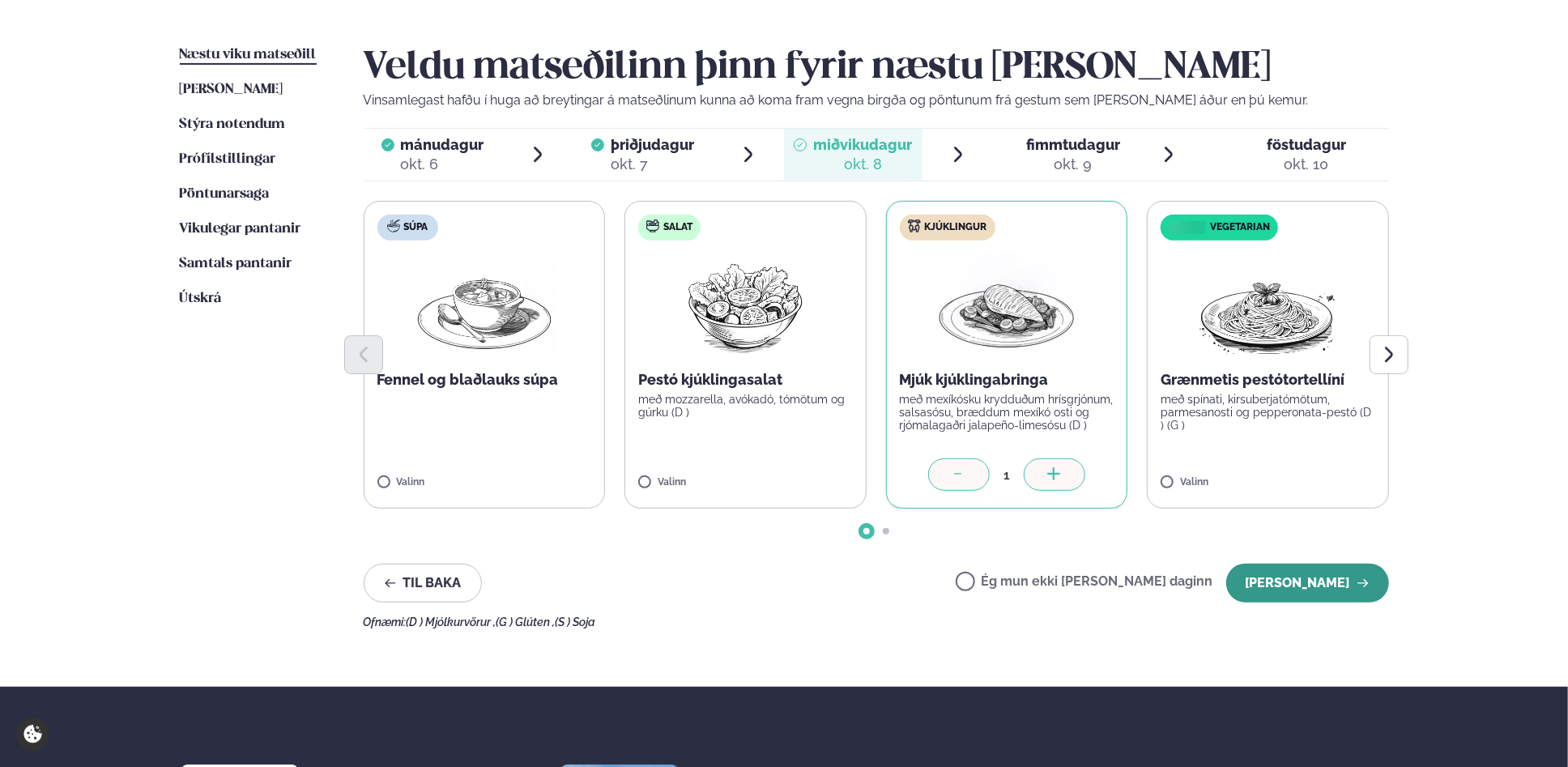
click at [1309, 575] on button "[PERSON_NAME]" at bounding box center [1308, 583] width 163 height 39
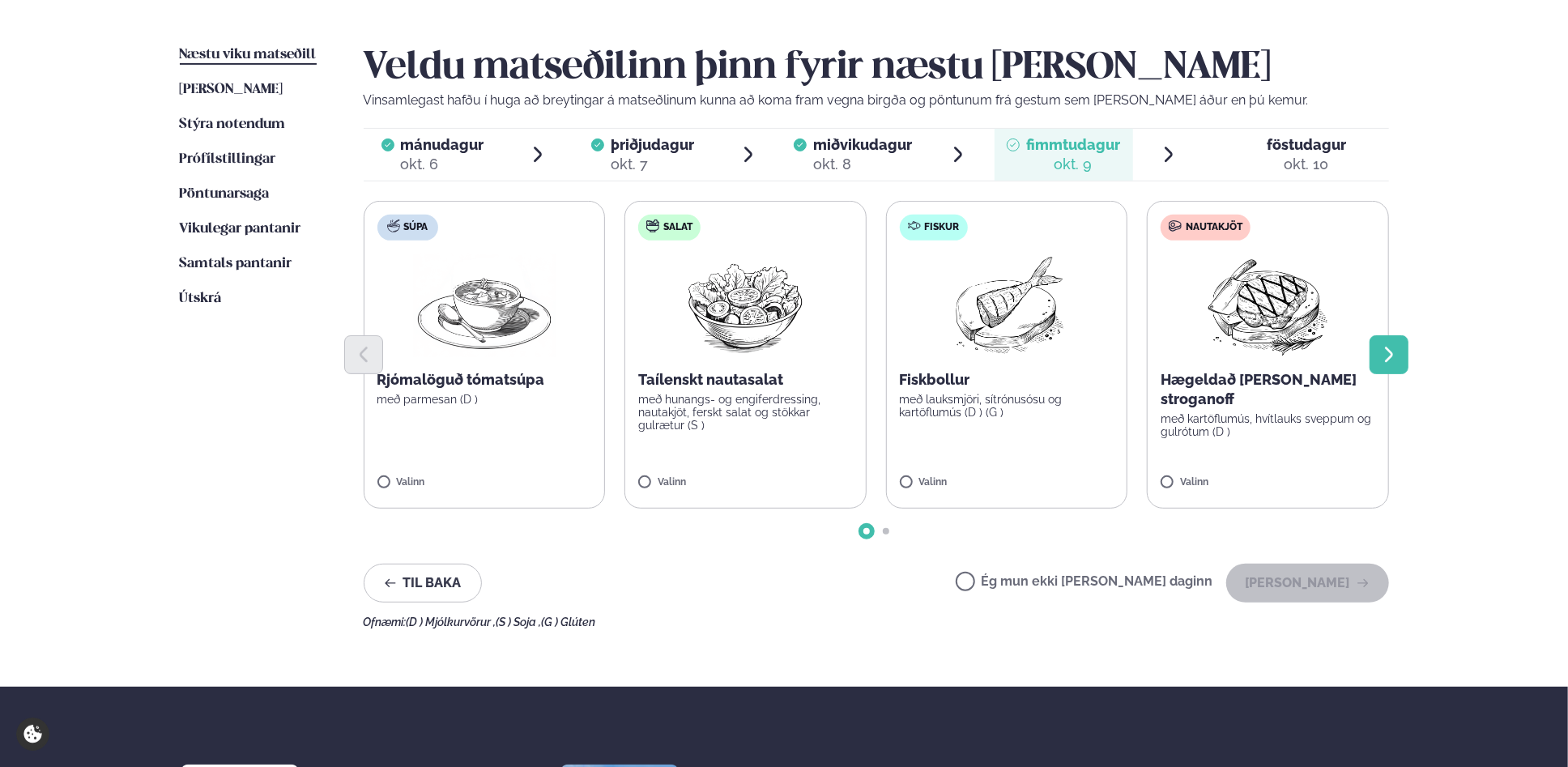
click at [1395, 349] on icon "Next slide" at bounding box center [1389, 354] width 19 height 19
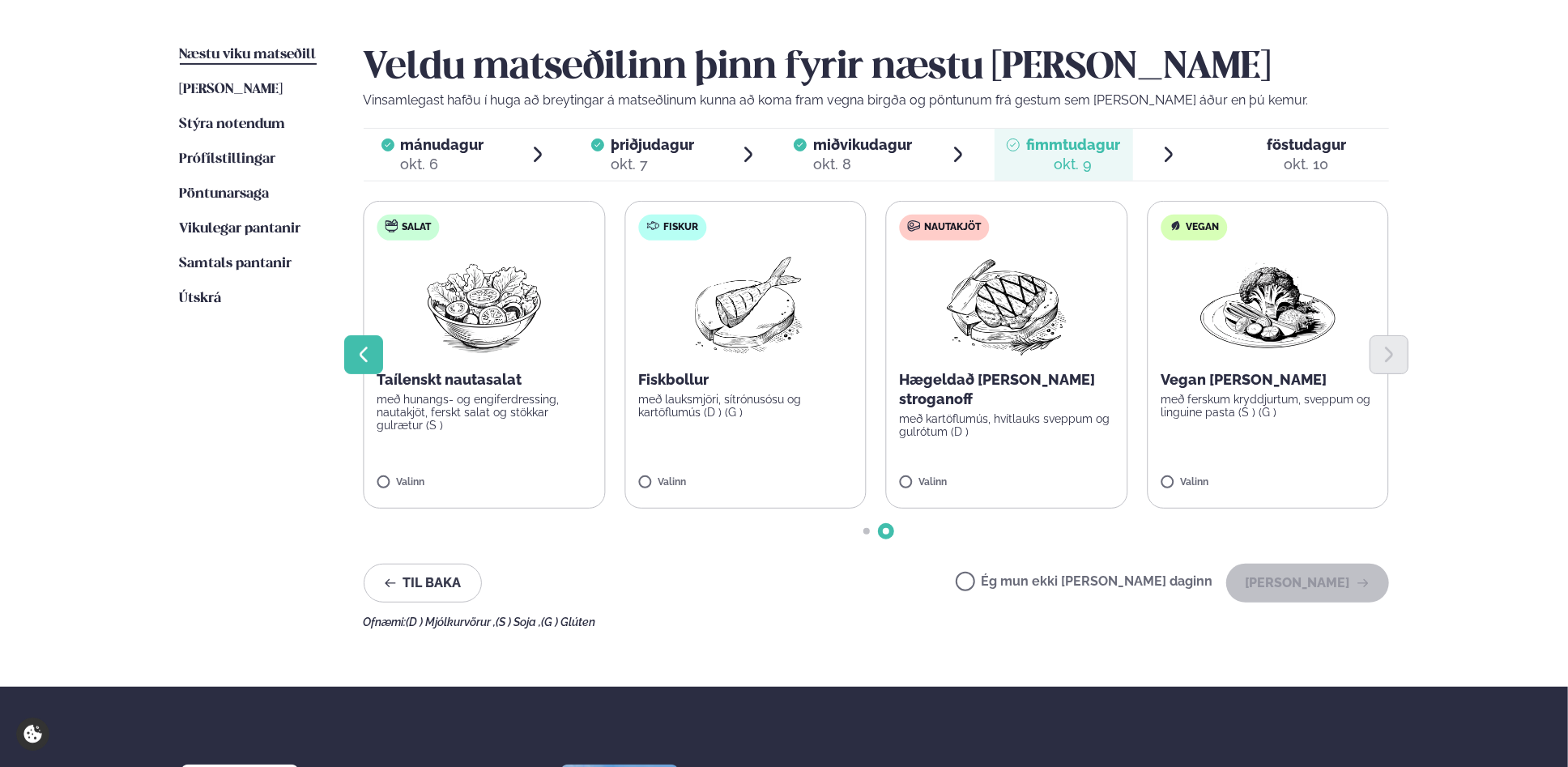
click at [361, 346] on icon "Previous slide" at bounding box center [363, 354] width 19 height 19
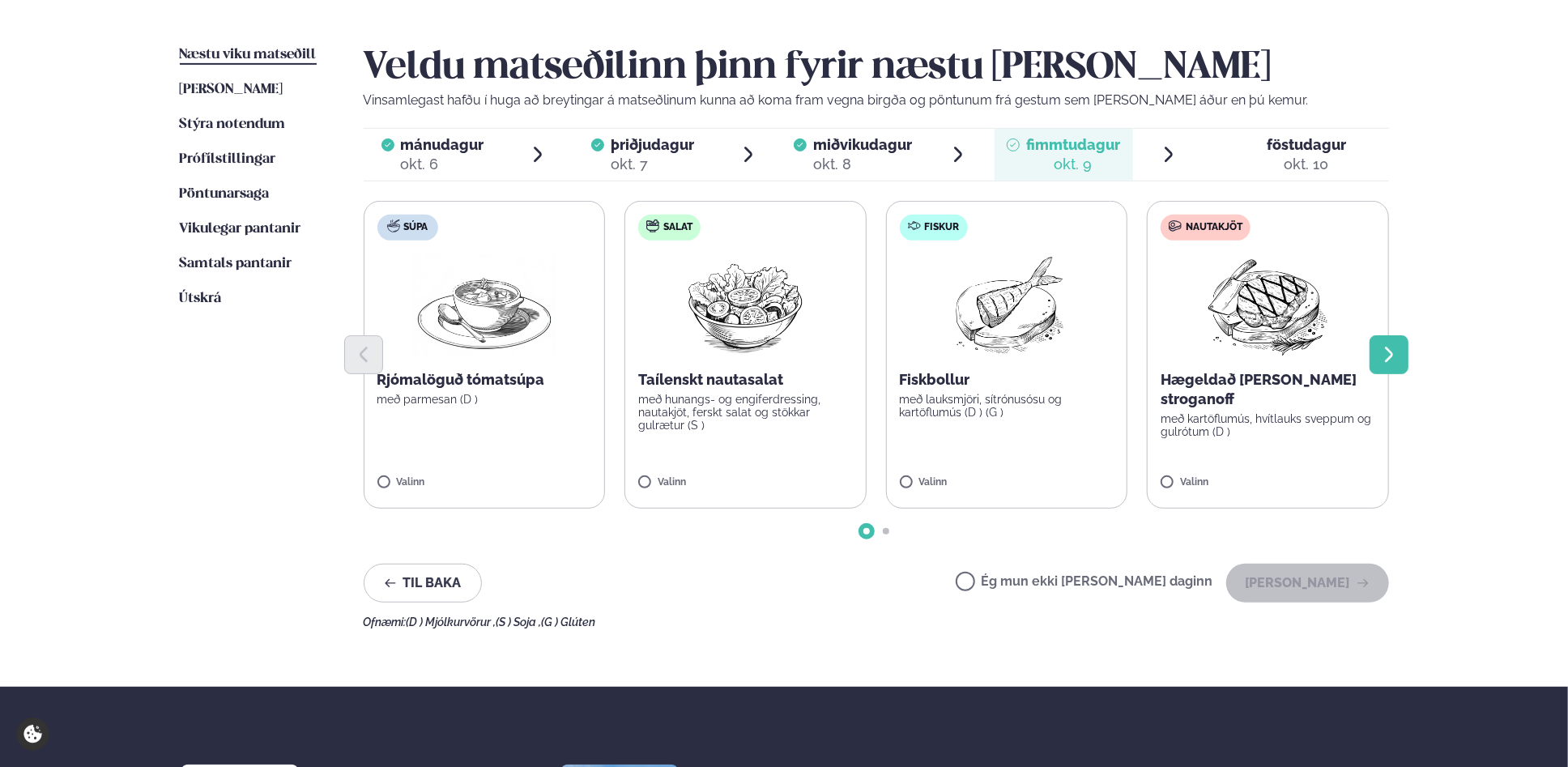
click at [1387, 352] on icon "Next slide" at bounding box center [1389, 354] width 19 height 19
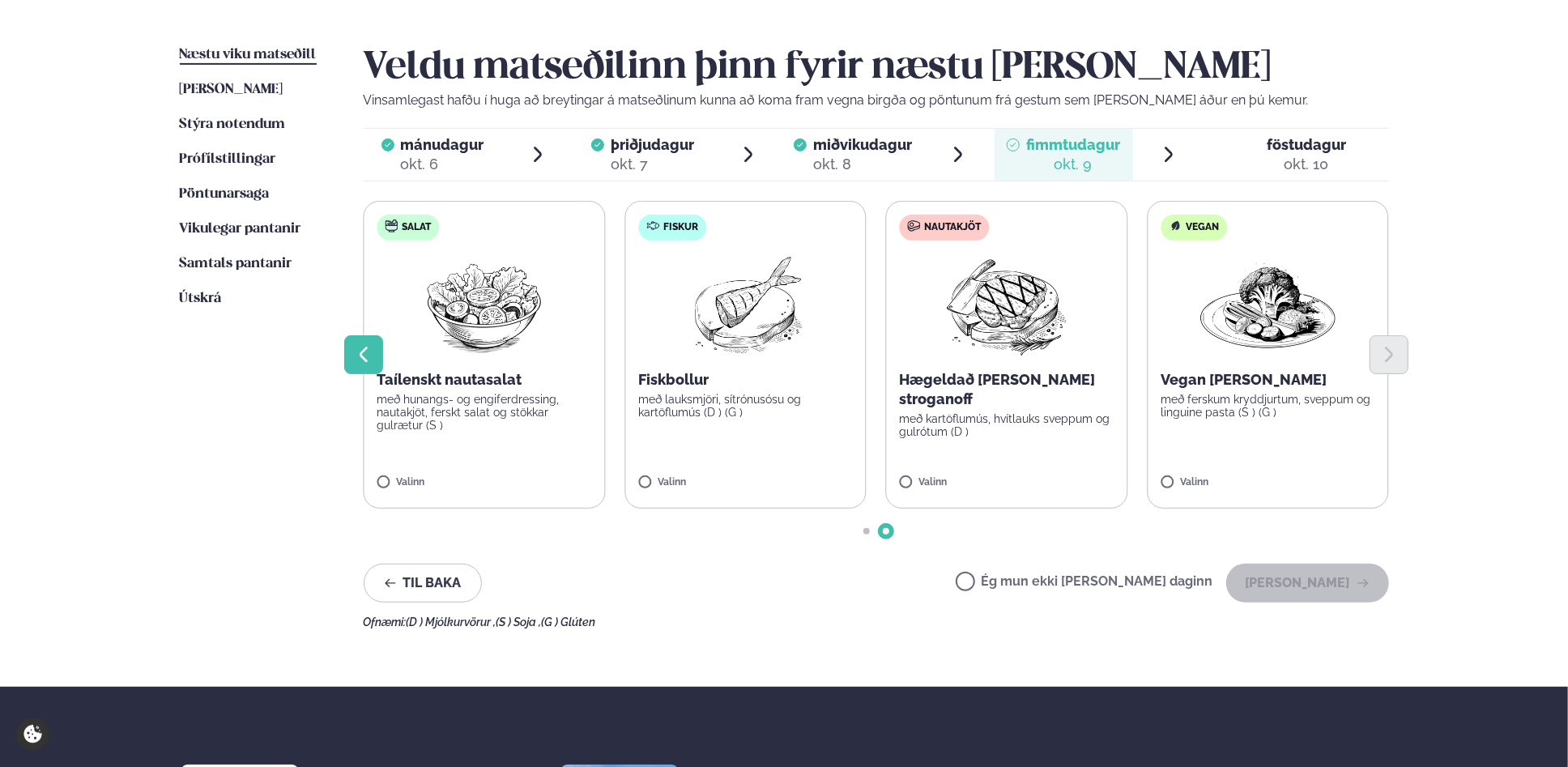
click at [367, 363] on icon "Previous slide" at bounding box center [363, 354] width 19 height 19
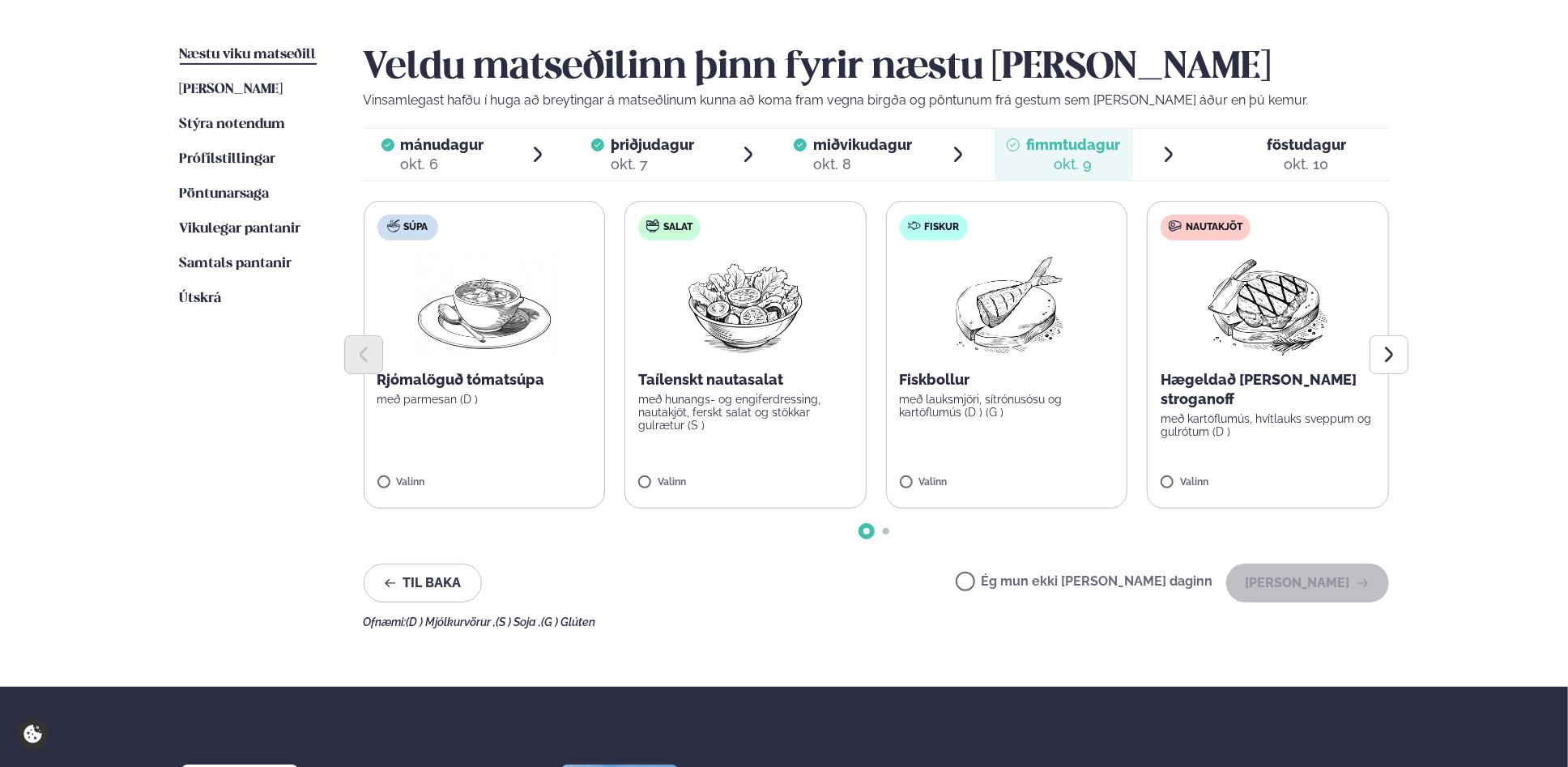
click at [967, 430] on label "Fiskur Fiskbollur með lauksmjöri, sítrónusósu og kartöflumús (D ) (G ) Valinn" at bounding box center [1007, 354] width 242 height 308
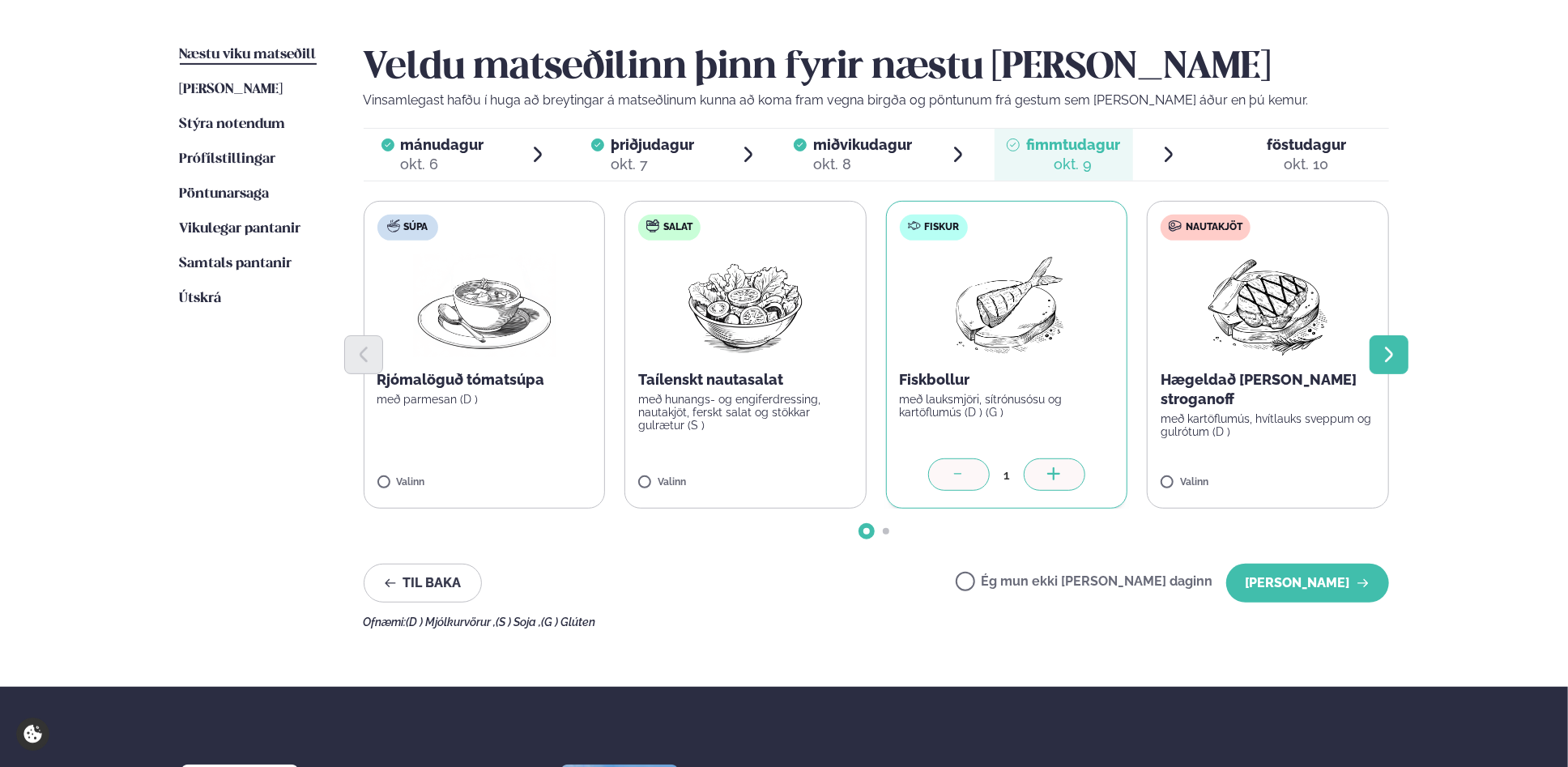
click at [1395, 359] on icon "Next slide" at bounding box center [1389, 354] width 19 height 19
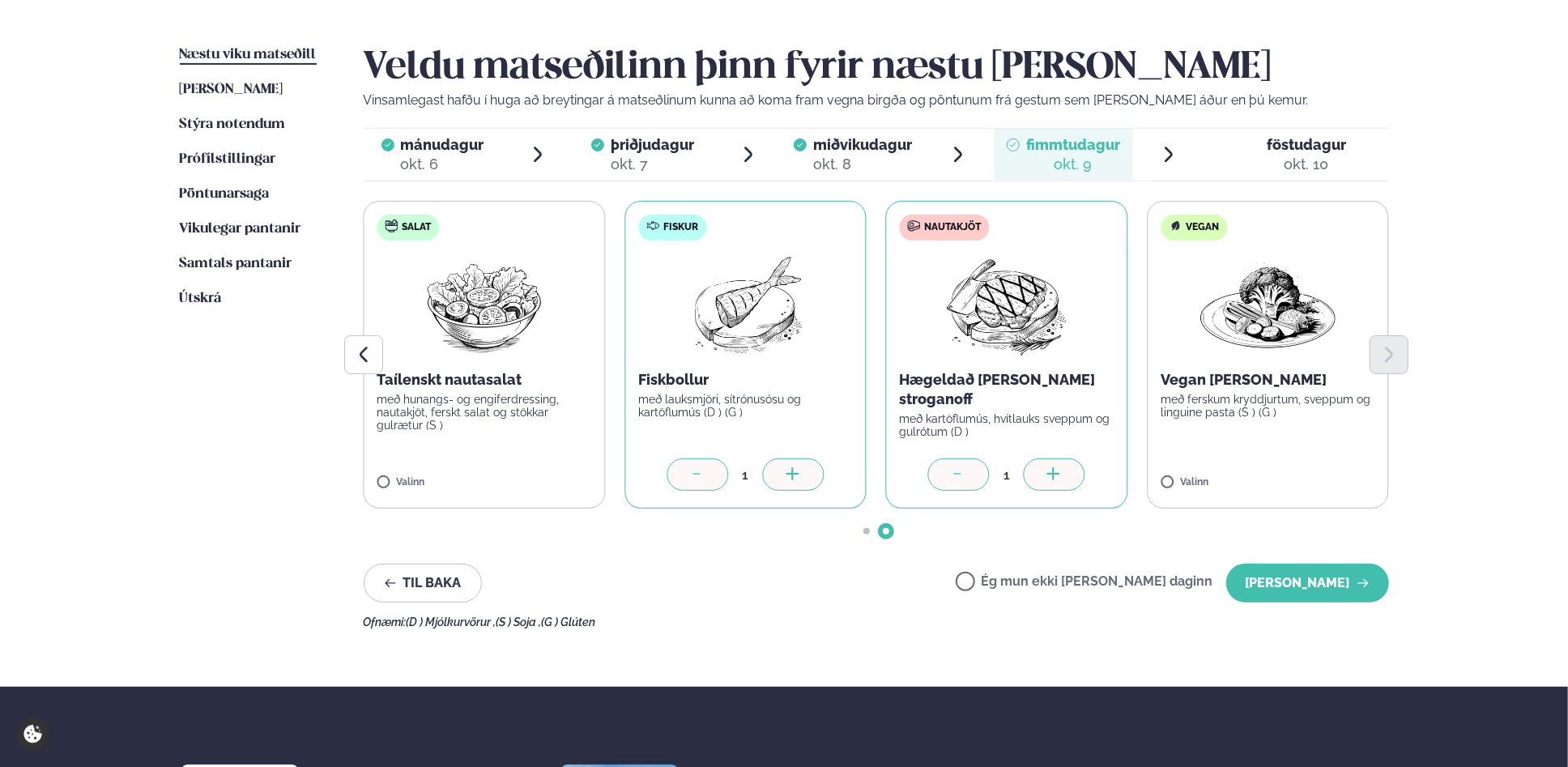
click at [674, 474] on div at bounding box center [697, 475] width 62 height 32
click at [1296, 577] on button "[PERSON_NAME]" at bounding box center [1308, 583] width 163 height 39
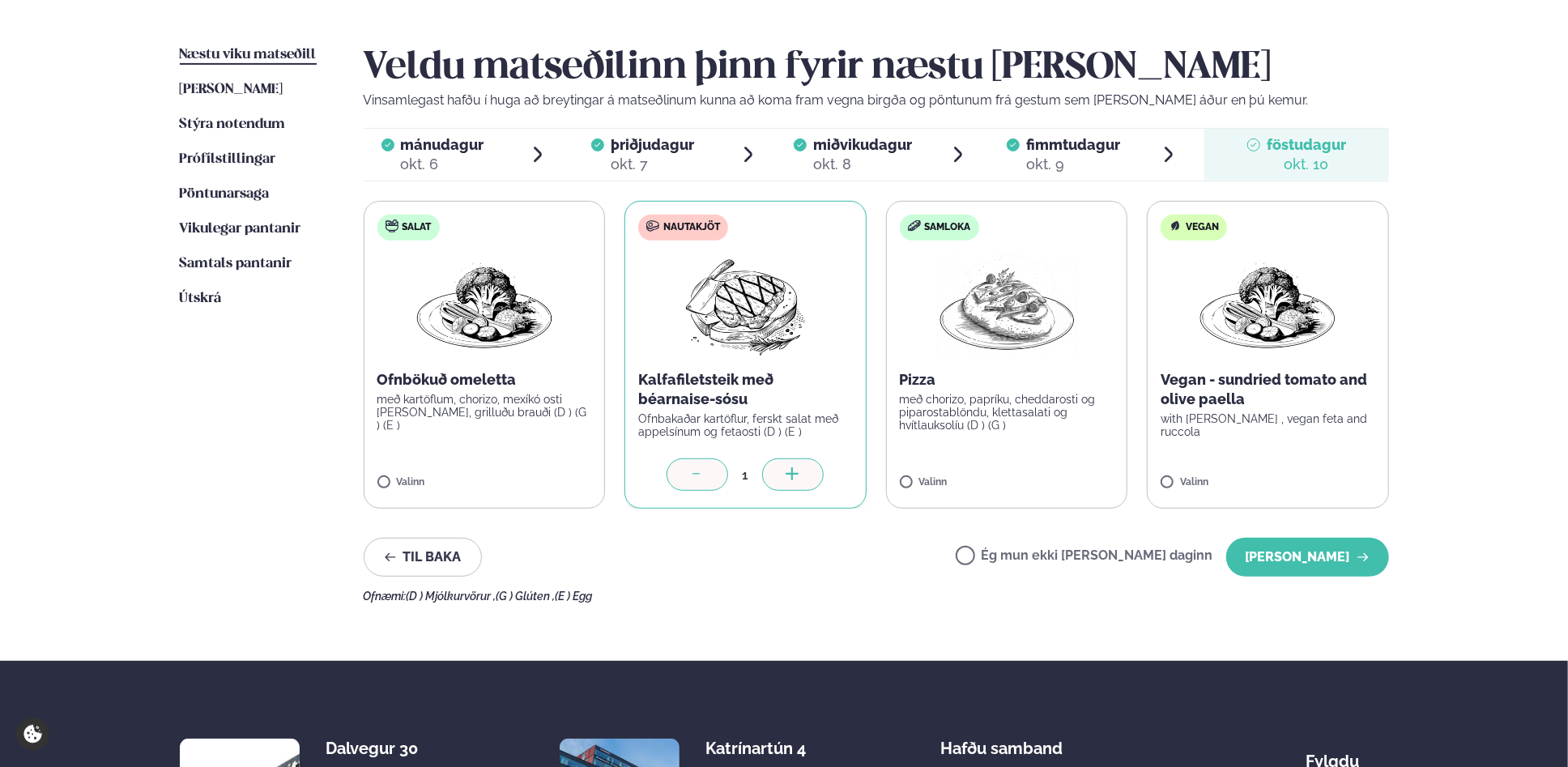
click at [1058, 146] on span "fimmtudagur" at bounding box center [1073, 144] width 94 height 17
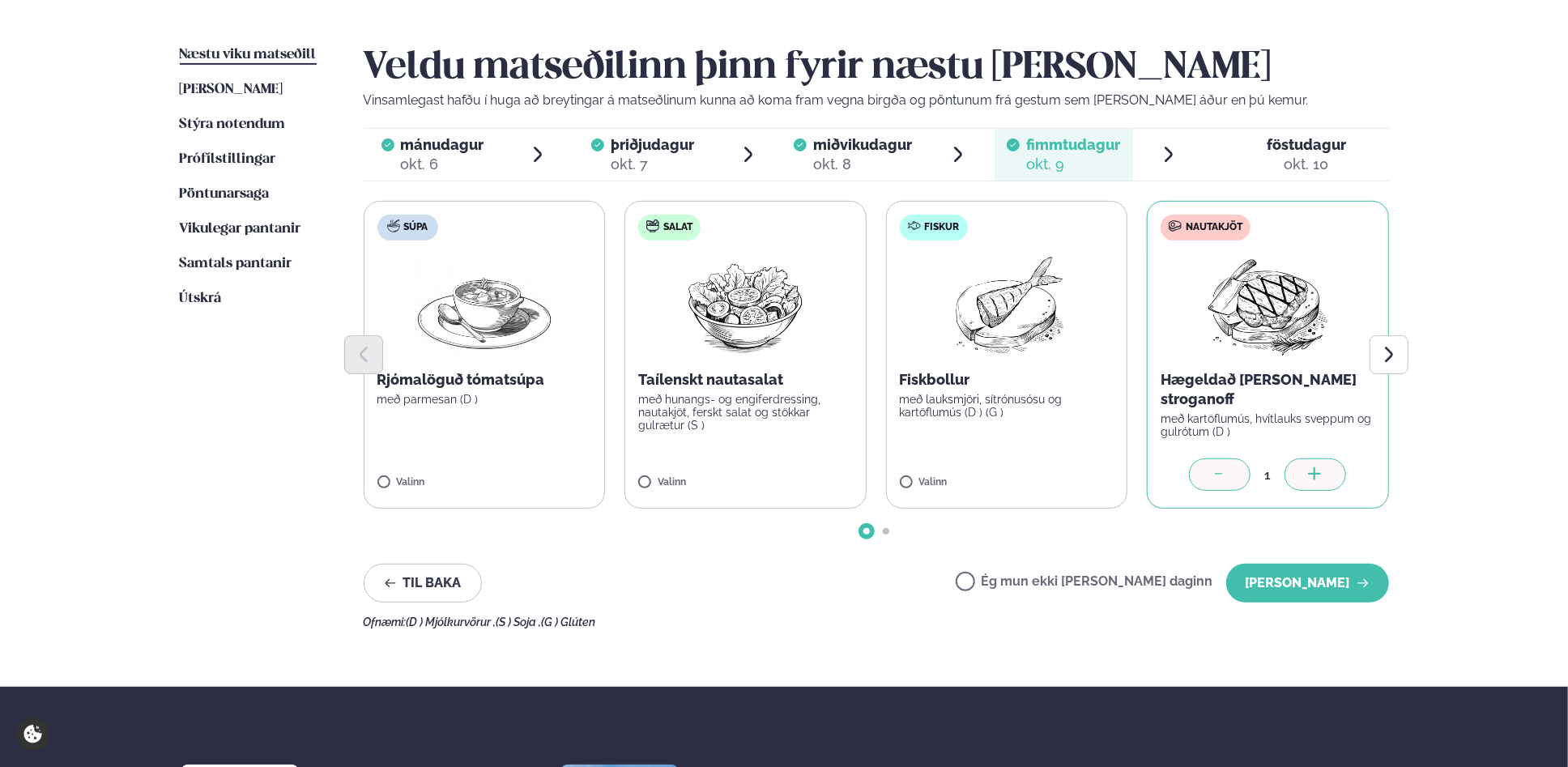
click at [904, 473] on label "Fiskur Fiskbollur með lauksmjöri, sítrónusósu og kartöflumús (D ) (G ) Valinn" at bounding box center [1007, 354] width 242 height 308
click at [1231, 469] on div at bounding box center [1219, 475] width 62 height 32
click at [1290, 584] on button "[PERSON_NAME]" at bounding box center [1308, 583] width 163 height 39
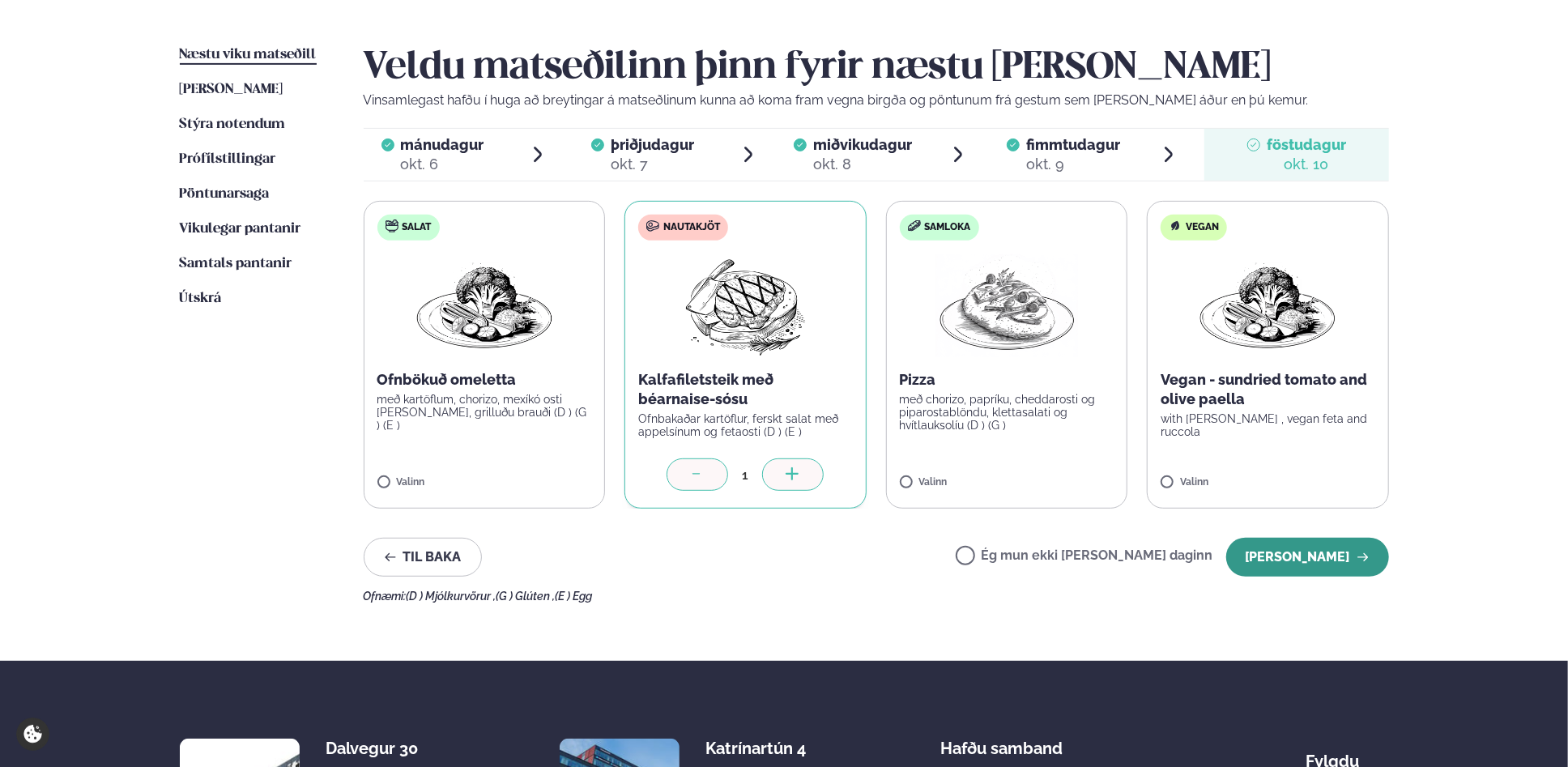
click at [1320, 567] on button "[PERSON_NAME]" at bounding box center [1308, 557] width 163 height 39
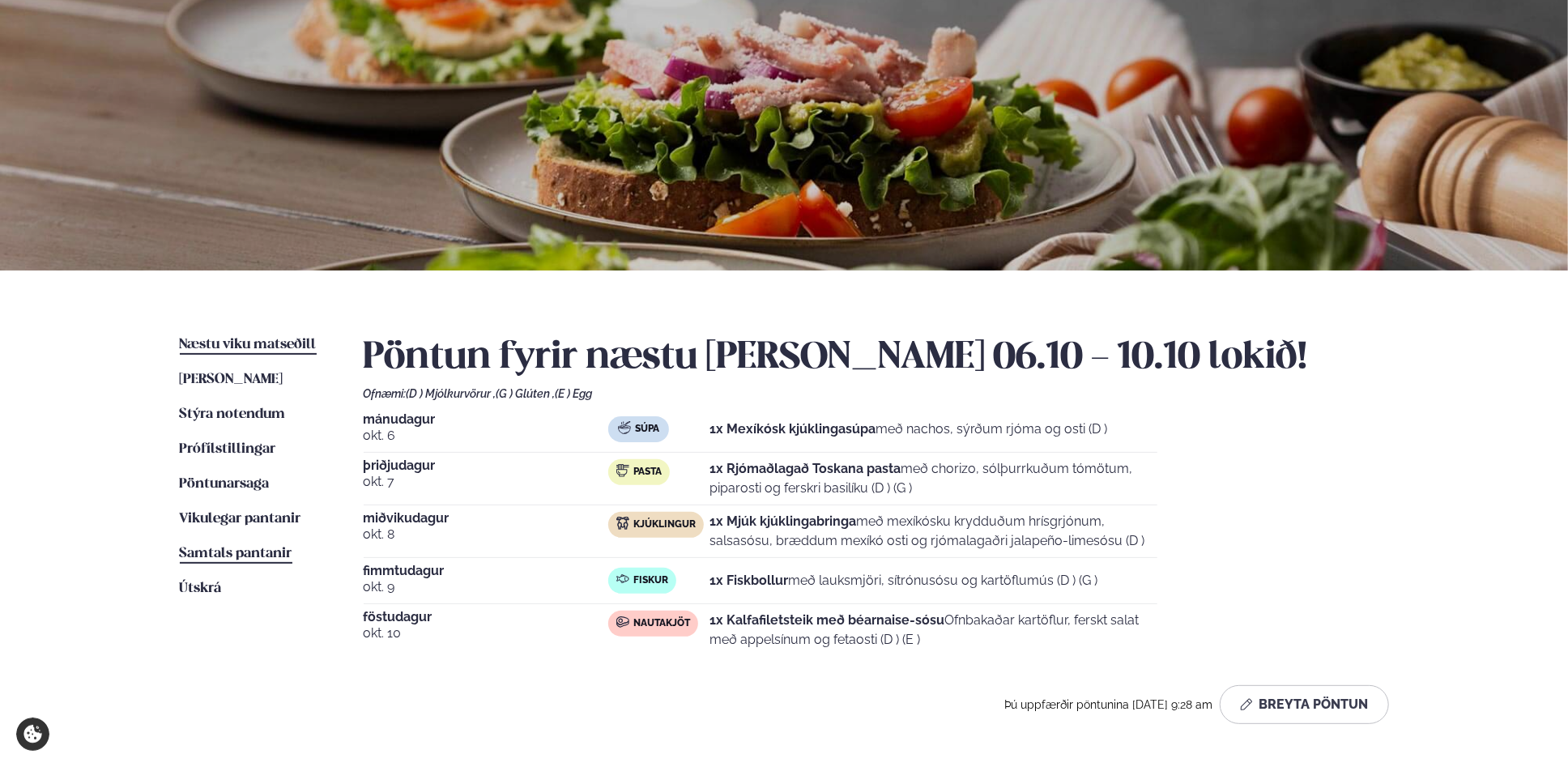
scroll to position [0, 0]
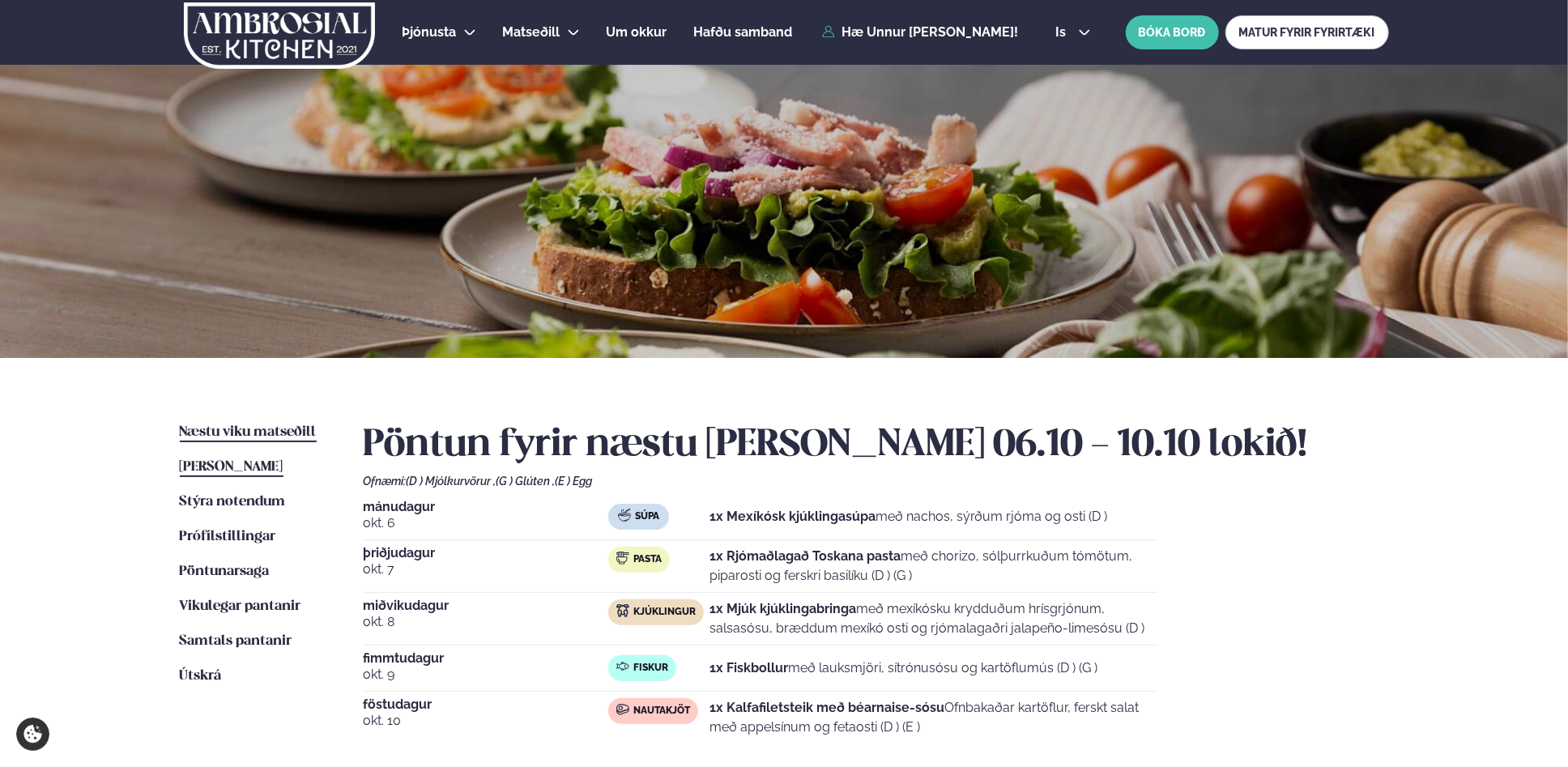
click at [214, 469] on span "[PERSON_NAME]" at bounding box center [232, 466] width 104 height 14
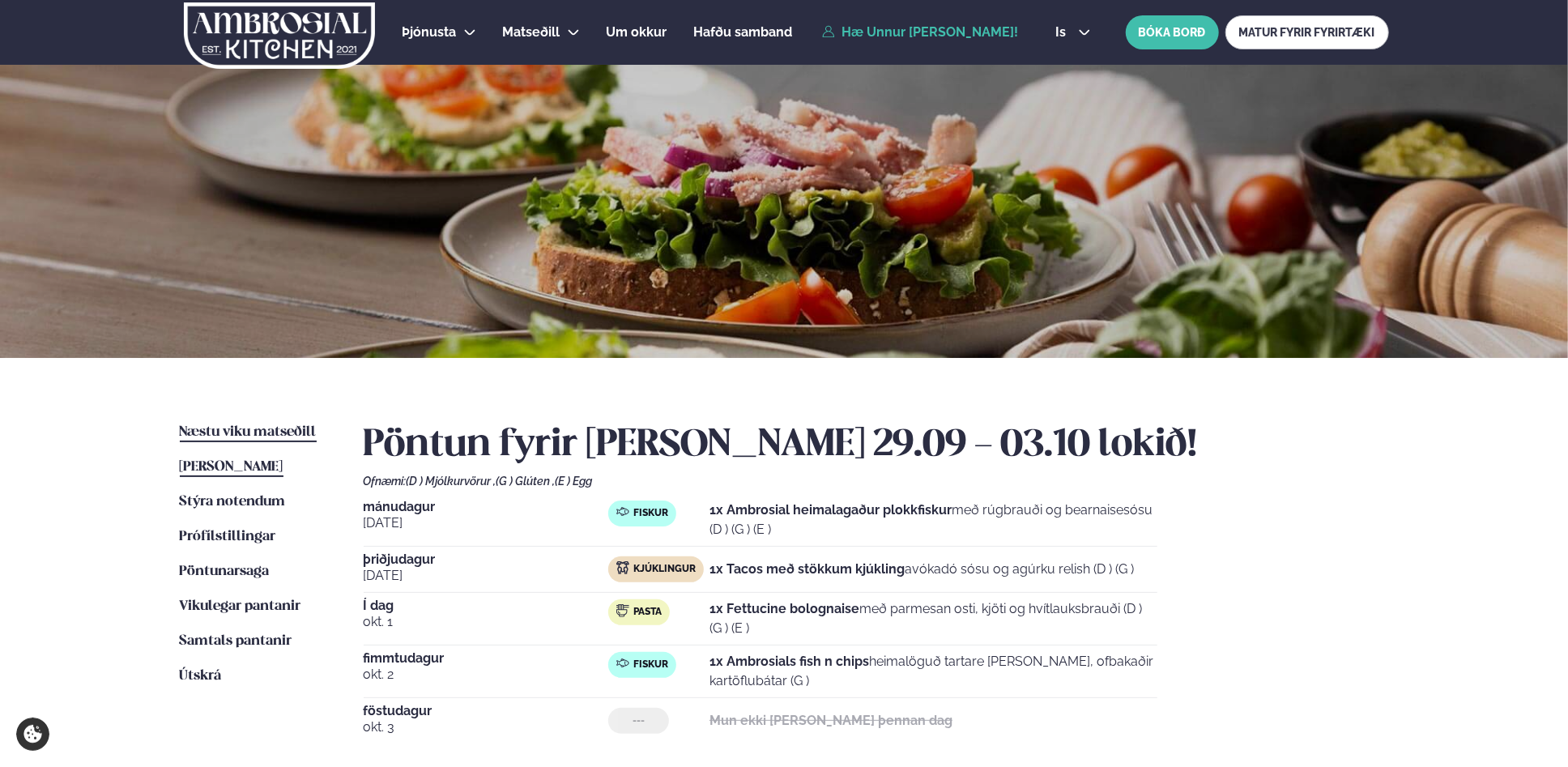
click at [255, 428] on span "Næstu viku matseðill" at bounding box center [248, 431] width 137 height 14
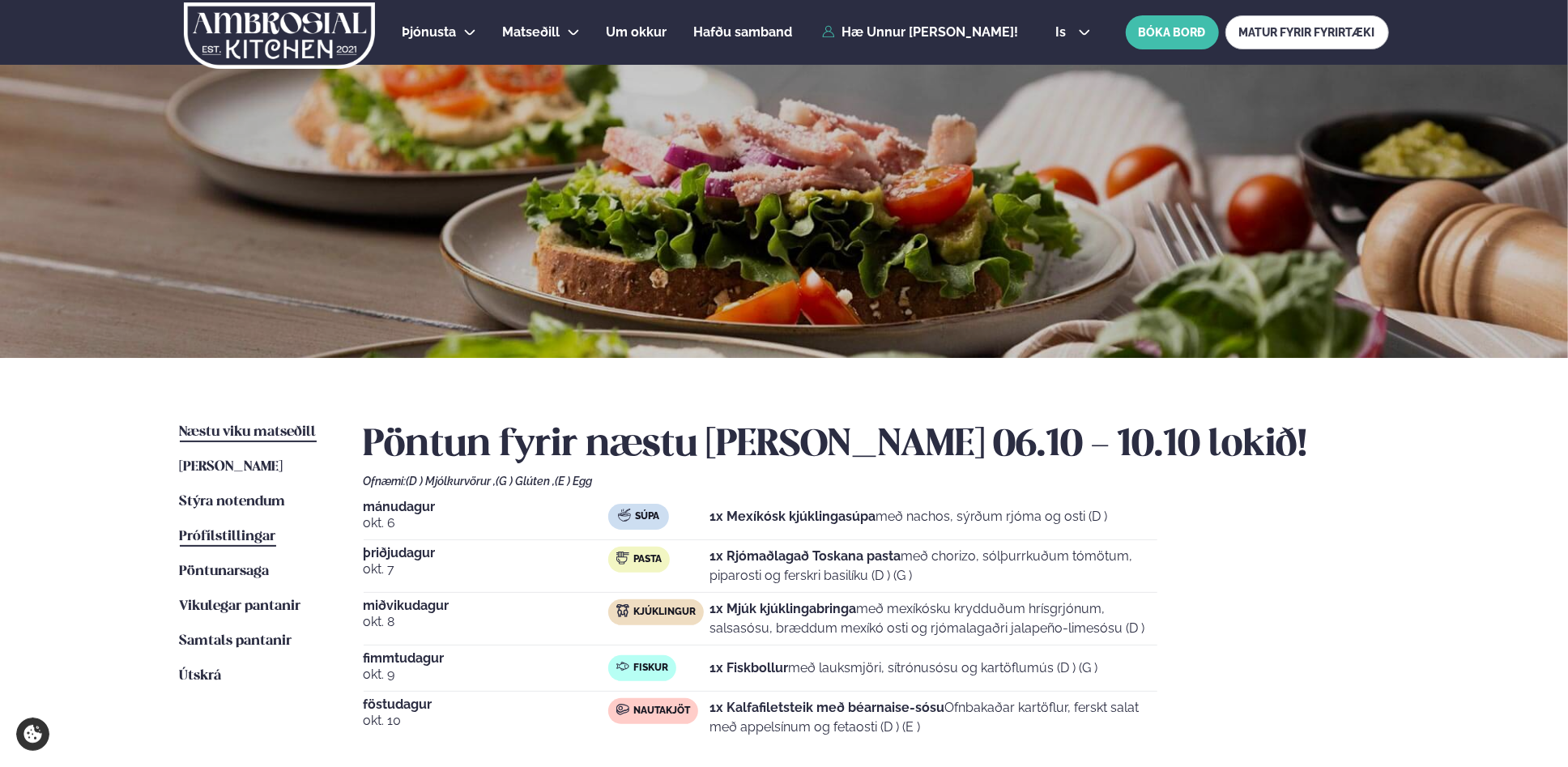
click at [246, 538] on span "Prófílstillingar" at bounding box center [228, 536] width 97 height 14
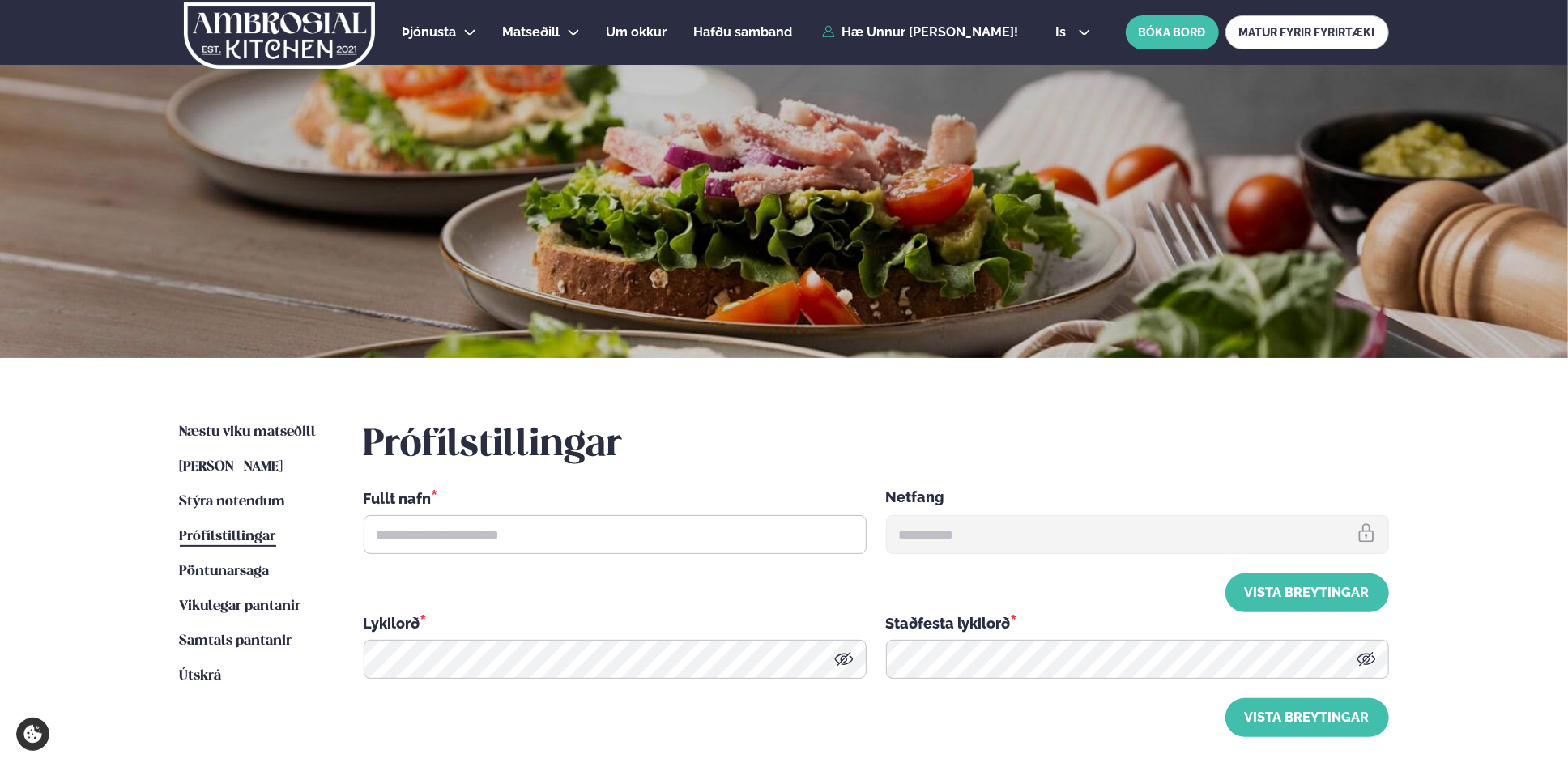
type input "**********"
click at [234, 438] on span "Næstu viku matseðill" at bounding box center [248, 431] width 137 height 14
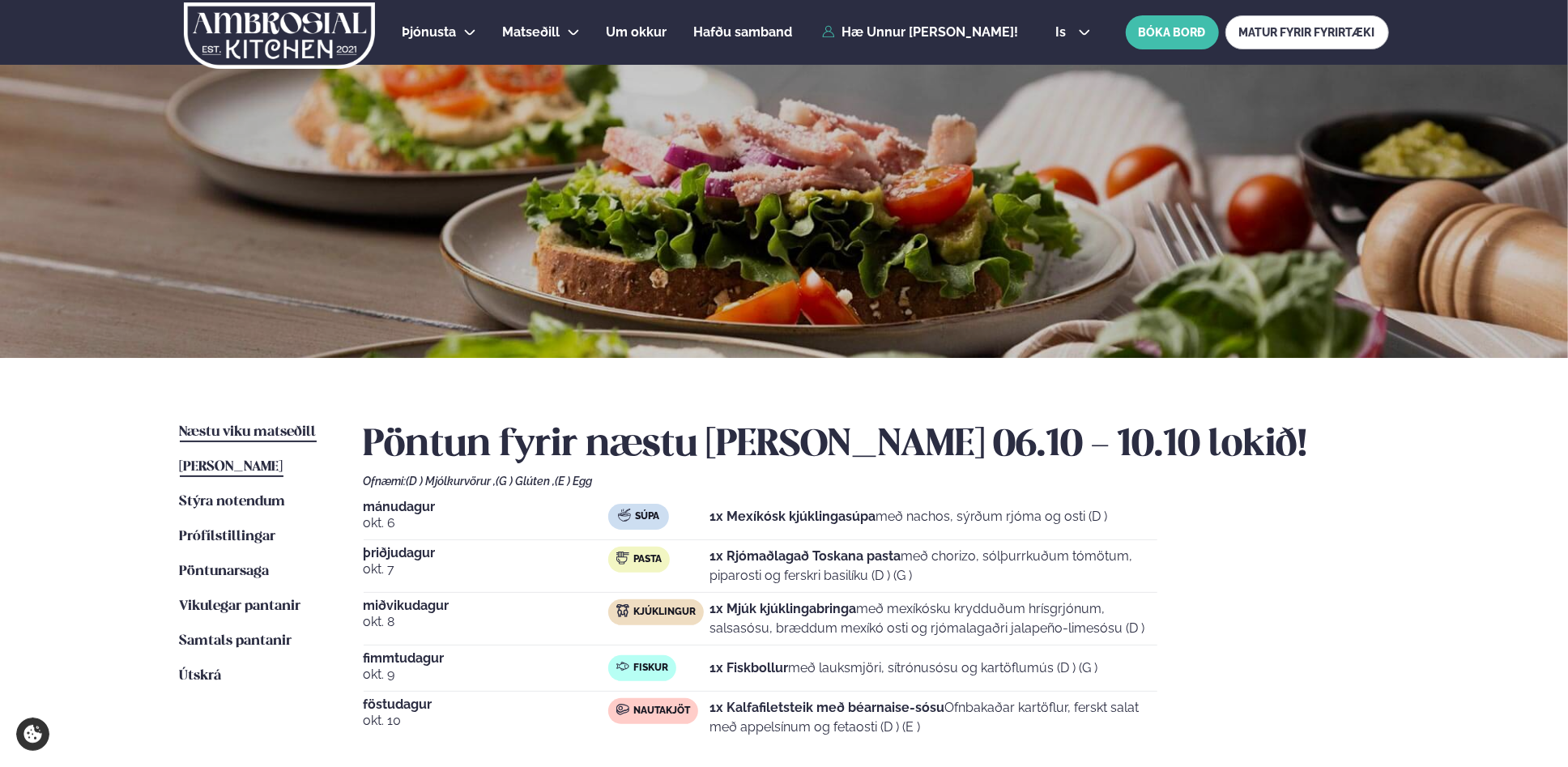
click at [228, 468] on span "[PERSON_NAME]" at bounding box center [232, 466] width 104 height 14
